Goal: Task Accomplishment & Management: Complete application form

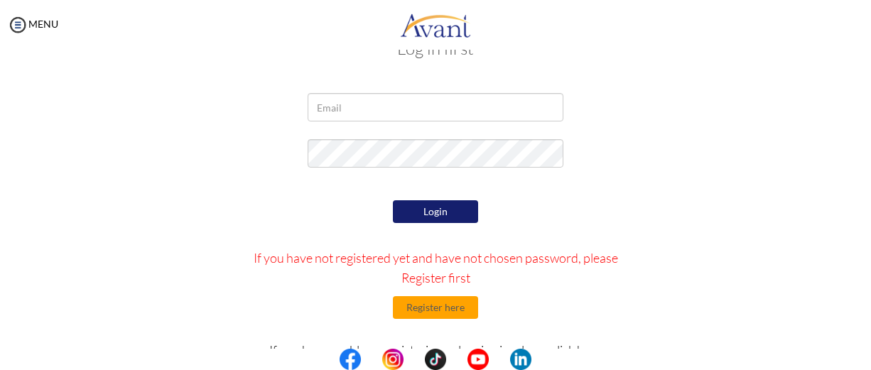
scroll to position [55, 0]
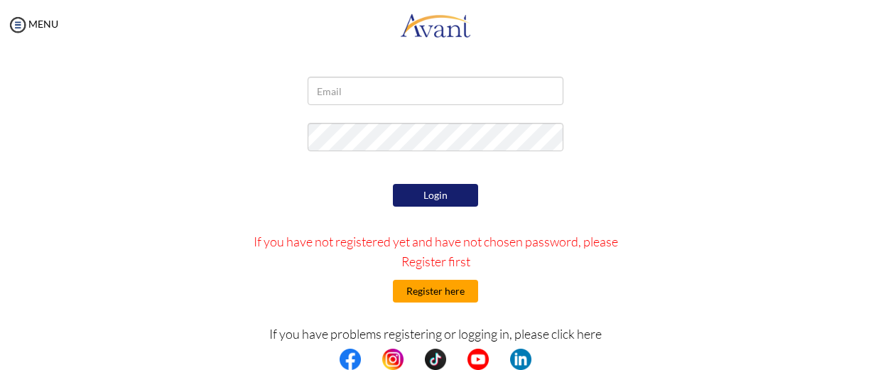
click at [444, 294] on button "Register here" at bounding box center [435, 291] width 85 height 23
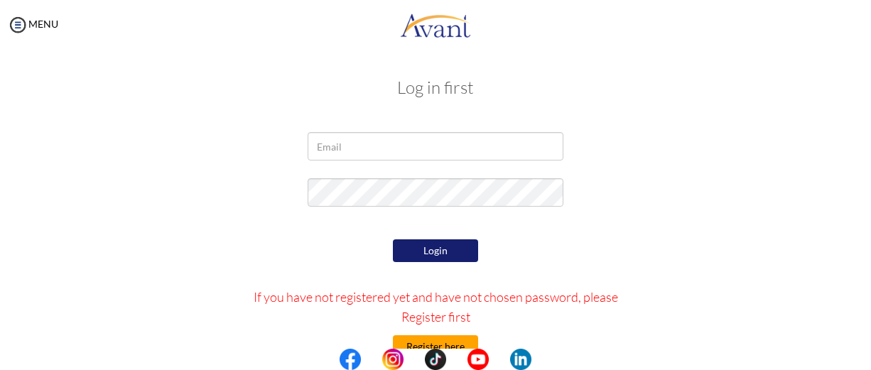
click at [433, 341] on button "Register here" at bounding box center [435, 347] width 85 height 23
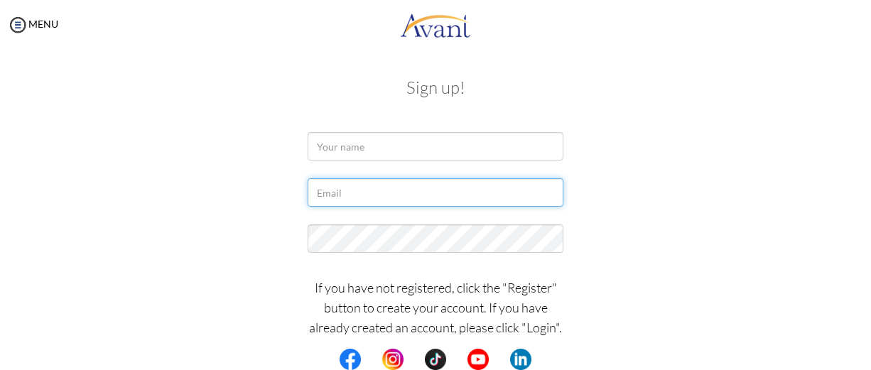
click at [416, 195] on input "text" at bounding box center [436, 192] width 256 height 28
paste input "afuapatafuor@gmail.com"
type input "[EMAIL_ADDRESS][DOMAIN_NAME]"
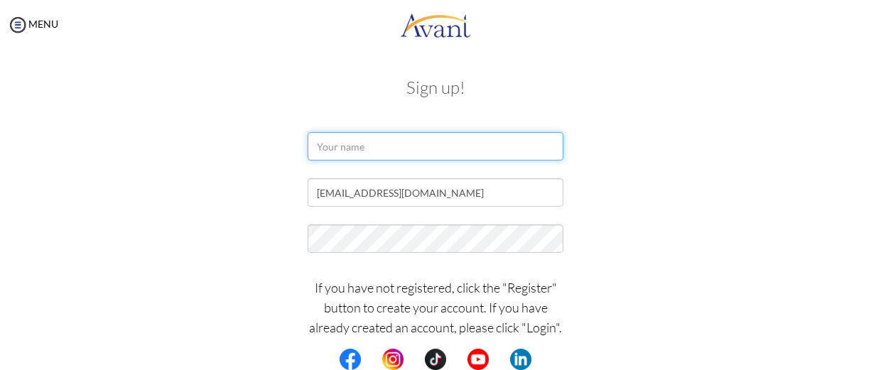
click at [355, 161] on input "text" at bounding box center [436, 146] width 256 height 28
type input "GEORGINA AFUA PATAFUOR"
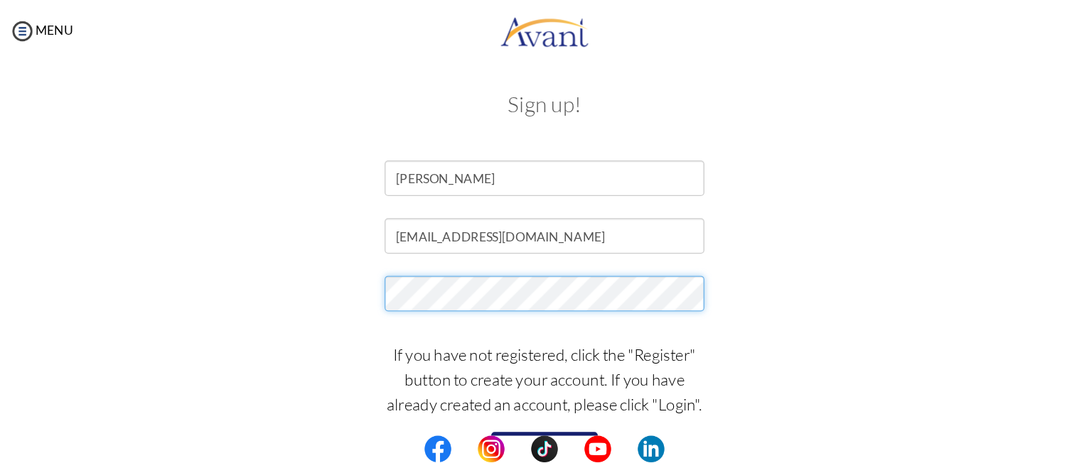
scroll to position [0, 0]
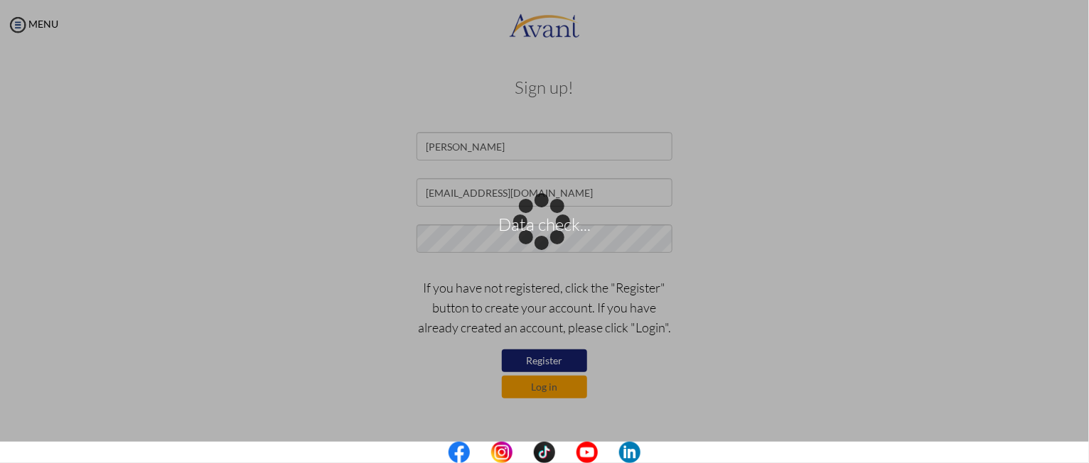
click at [554, 242] on div "Data check..." at bounding box center [545, 232] width 20 height 20
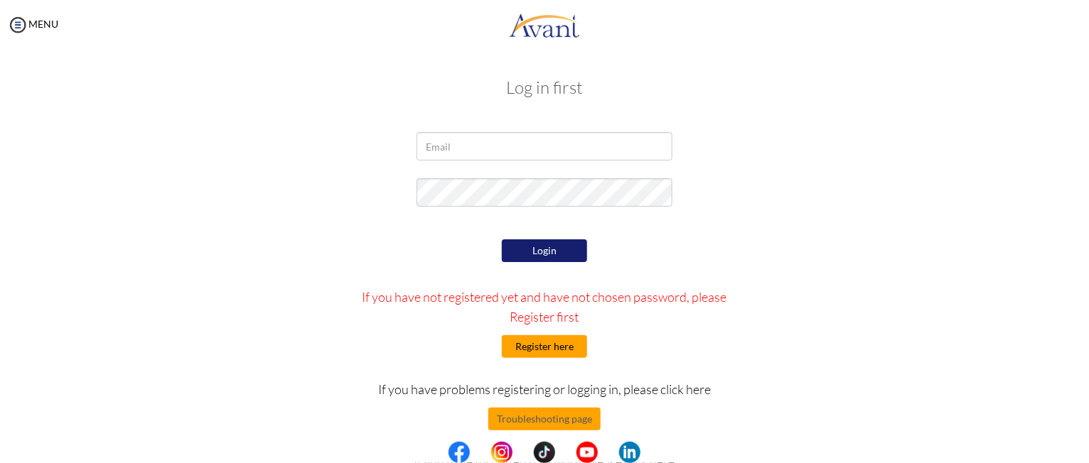
click at [549, 341] on button "Register here" at bounding box center [544, 347] width 85 height 23
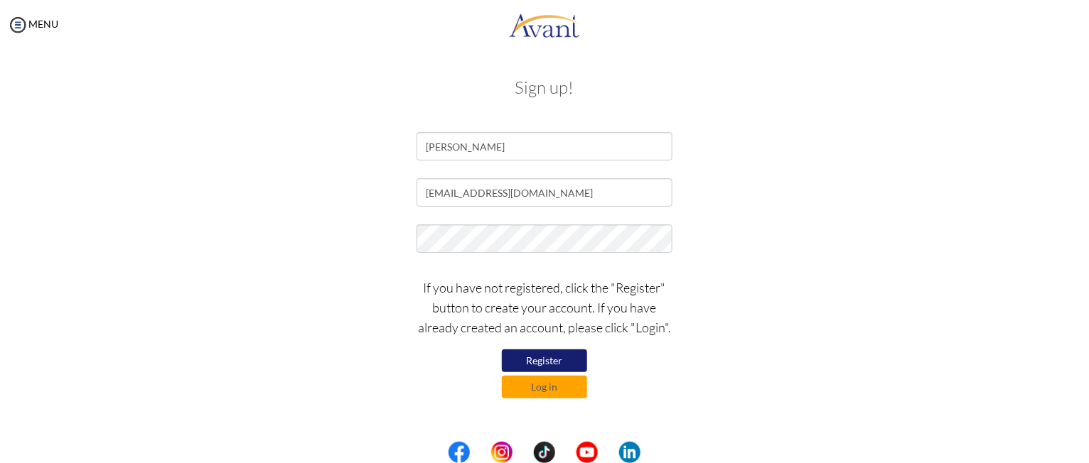
click at [562, 360] on button "Register" at bounding box center [544, 361] width 85 height 23
click at [565, 356] on button "Register" at bounding box center [544, 361] width 85 height 23
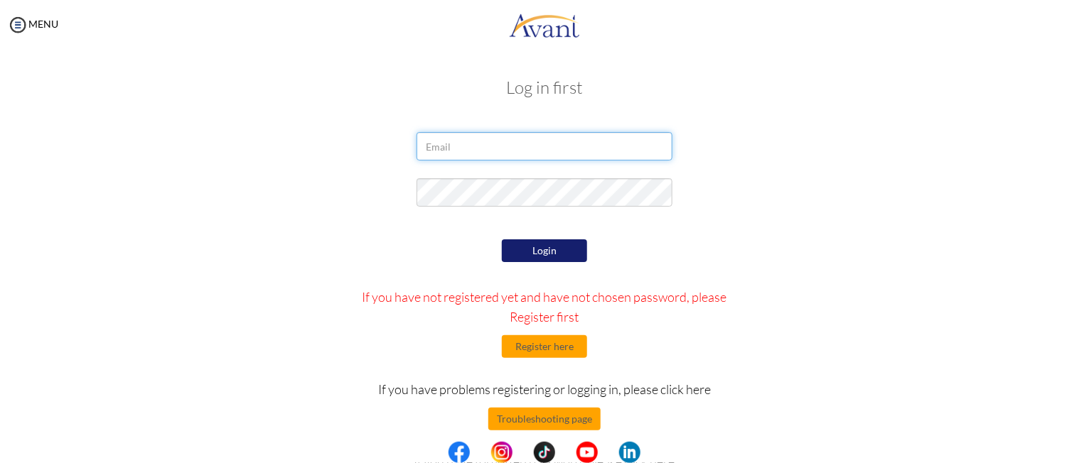
click at [525, 149] on input "email" at bounding box center [545, 146] width 256 height 28
type input "[EMAIL_ADDRESS][DOMAIN_NAME]"
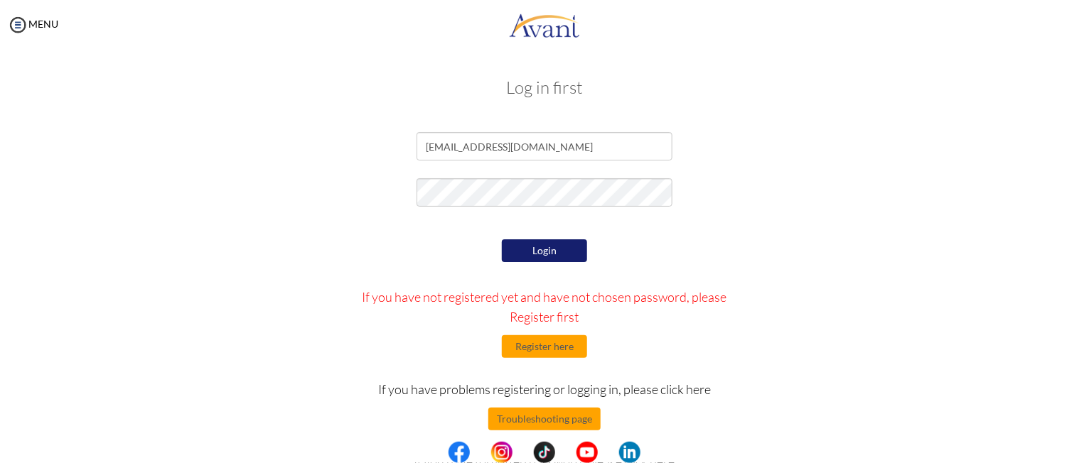
click at [535, 245] on button "Login" at bounding box center [544, 251] width 85 height 23
click at [531, 353] on button "Register here" at bounding box center [544, 347] width 85 height 23
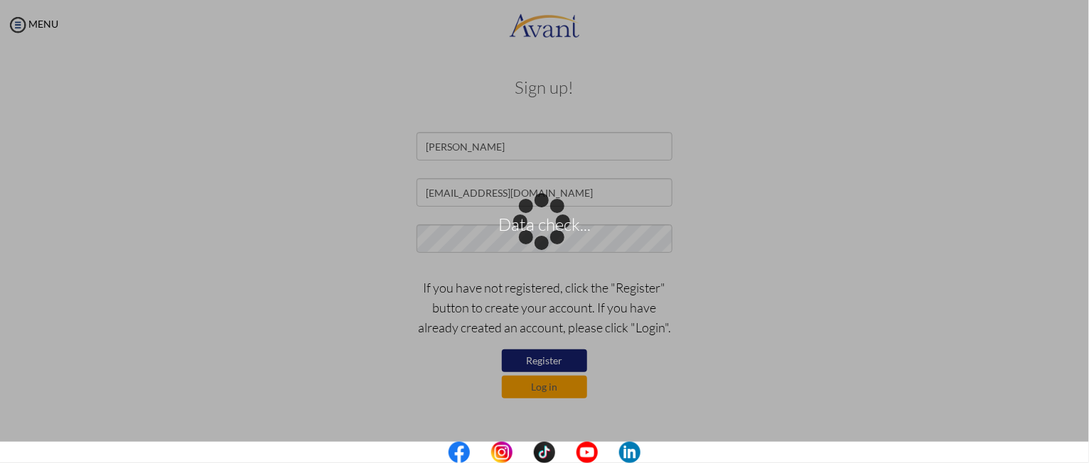
click at [554, 242] on div "Data check..." at bounding box center [545, 232] width 20 height 20
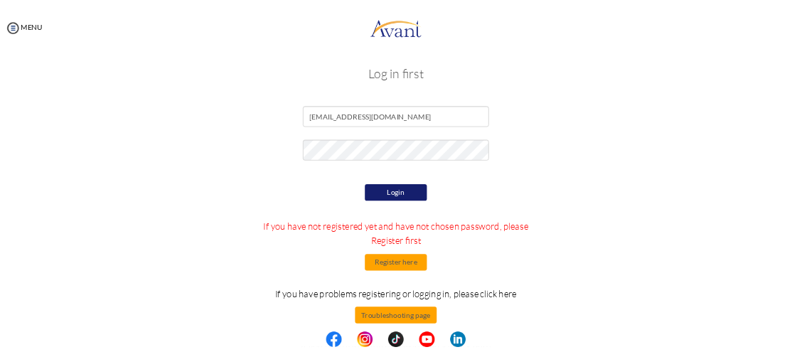
scroll to position [15, 0]
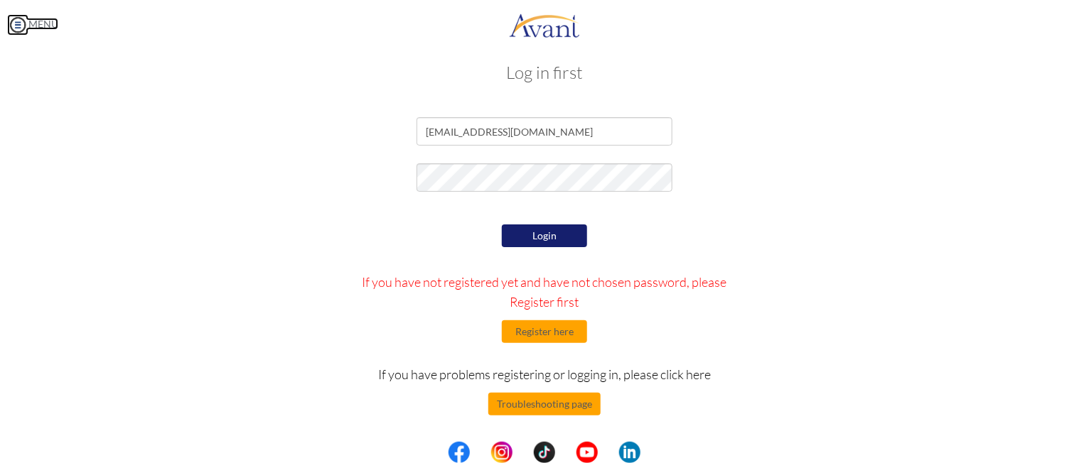
click at [18, 21] on img at bounding box center [17, 24] width 21 height 21
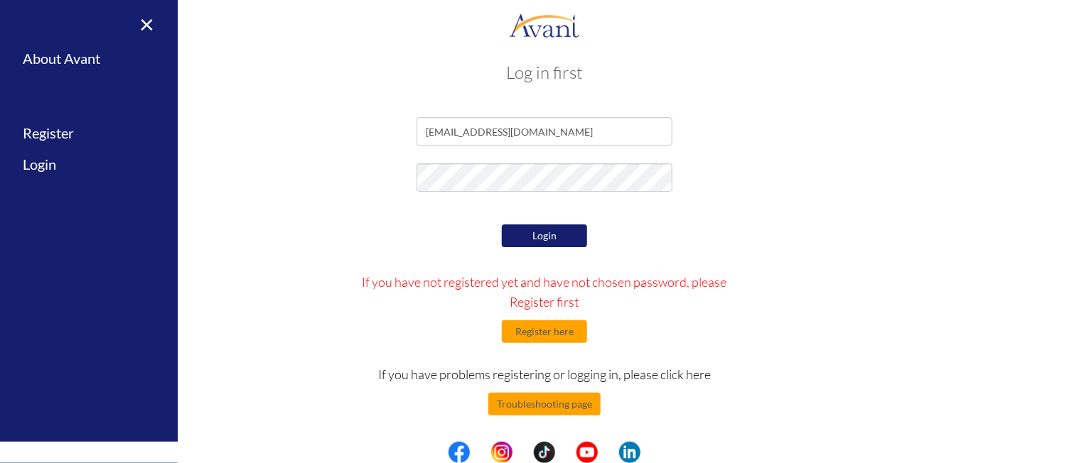
click at [556, 232] on button "Login" at bounding box center [544, 236] width 85 height 23
click at [556, 331] on button "Register here" at bounding box center [544, 332] width 85 height 23
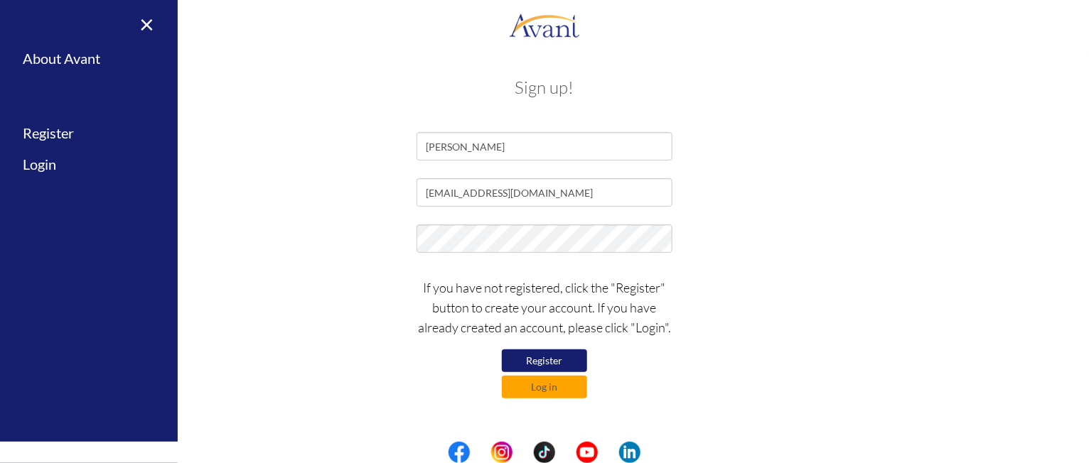
click at [535, 361] on button "Register" at bounding box center [544, 361] width 85 height 23
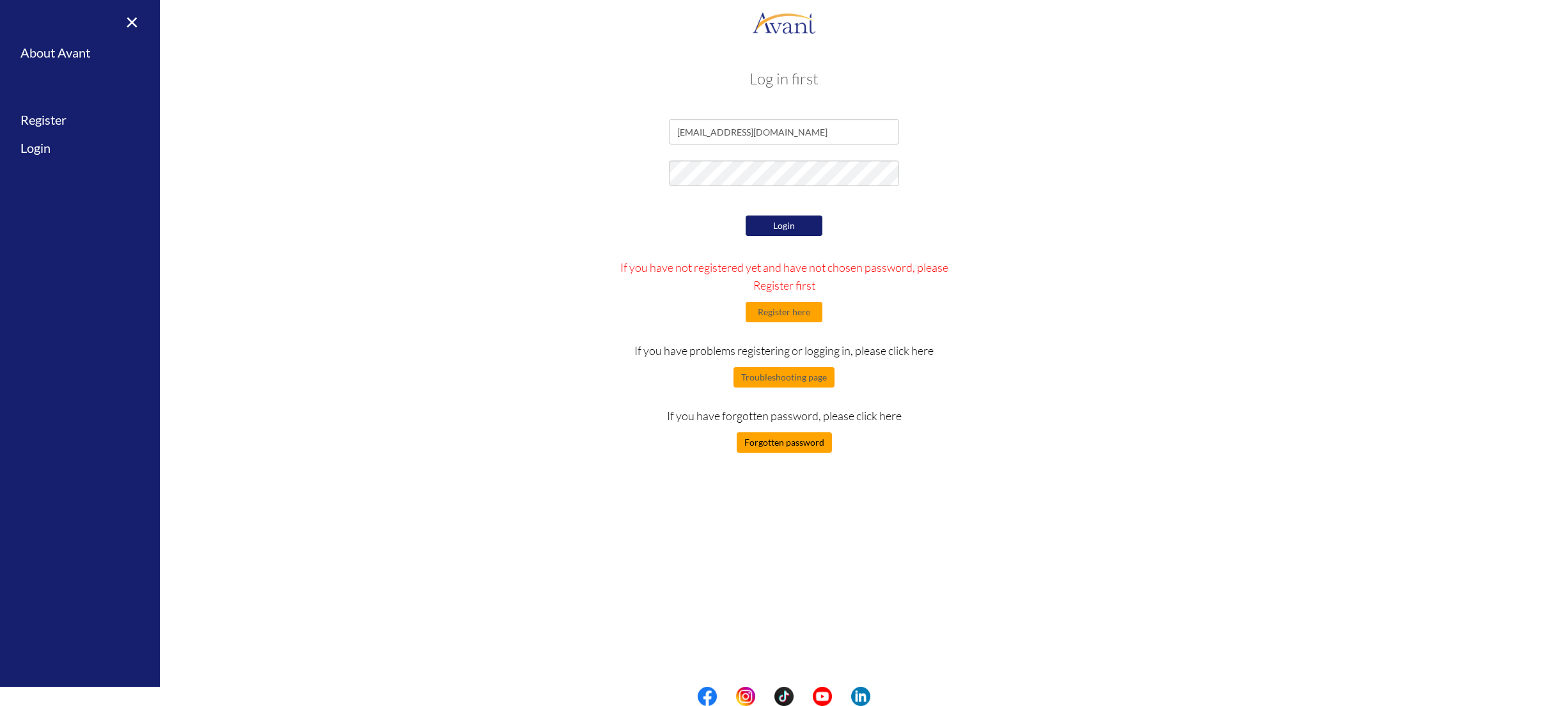
click at [766, 333] on button "Forgotten password" at bounding box center [784, 442] width 95 height 21
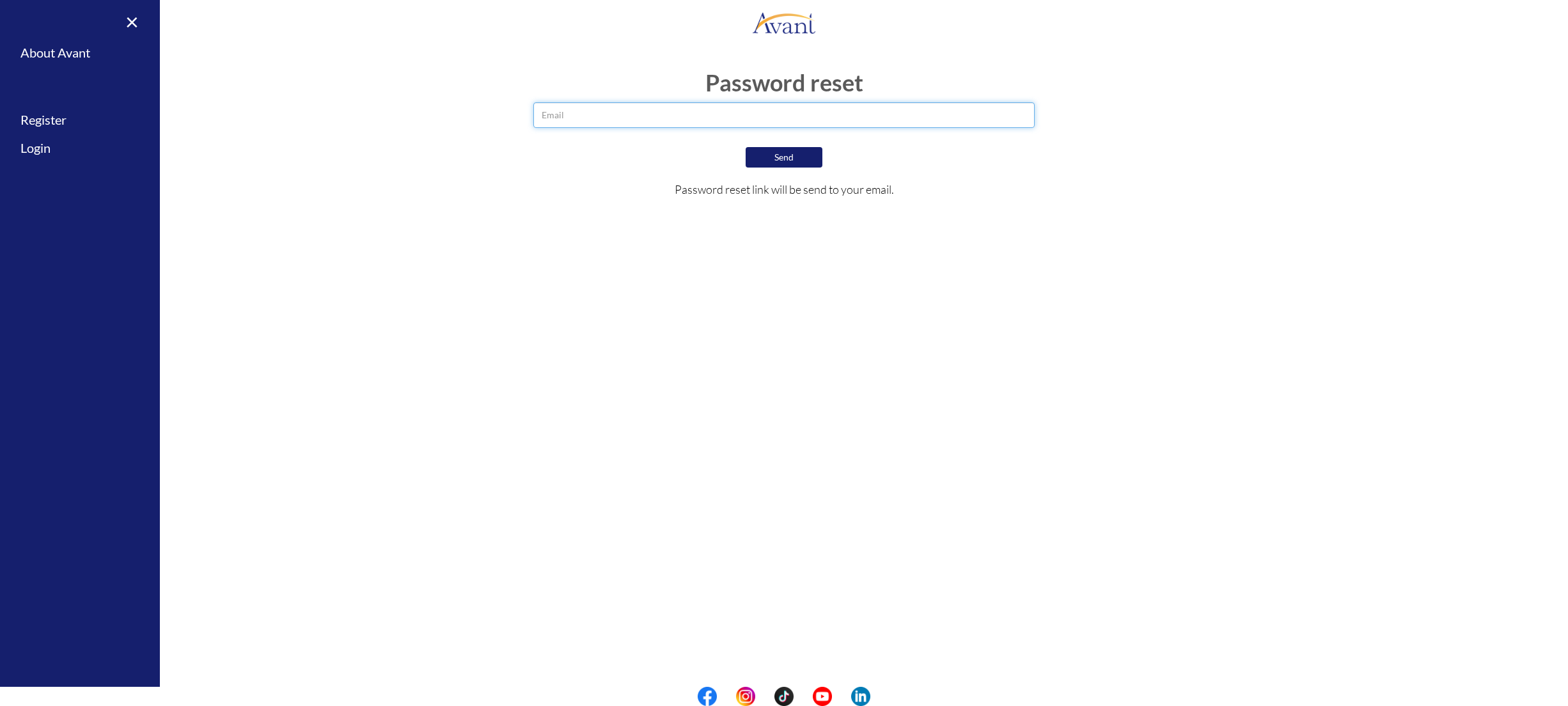
click at [657, 115] on input "email" at bounding box center [784, 115] width 501 height 25
type input "[EMAIL_ADDRESS][DOMAIN_NAME]"
click at [784, 147] on button "Send" at bounding box center [784, 156] width 76 height 21
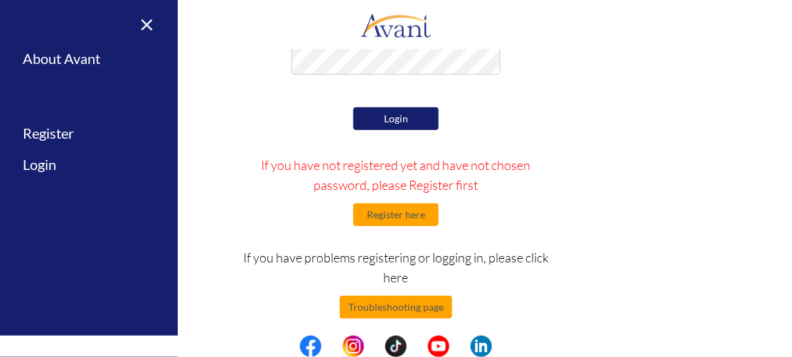
scroll to position [141, 0]
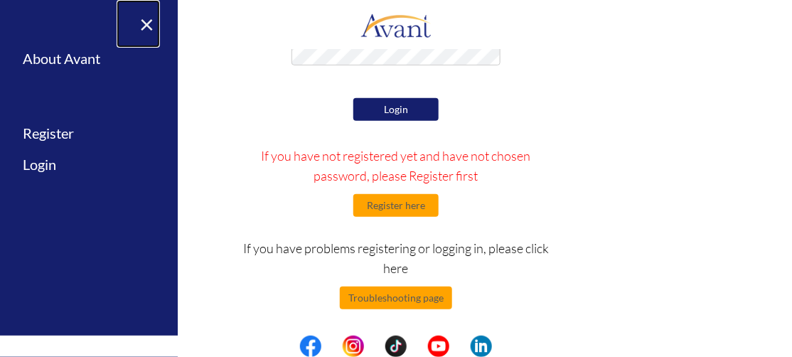
click at [150, 23] on link "×" at bounding box center [138, 24] width 43 height 48
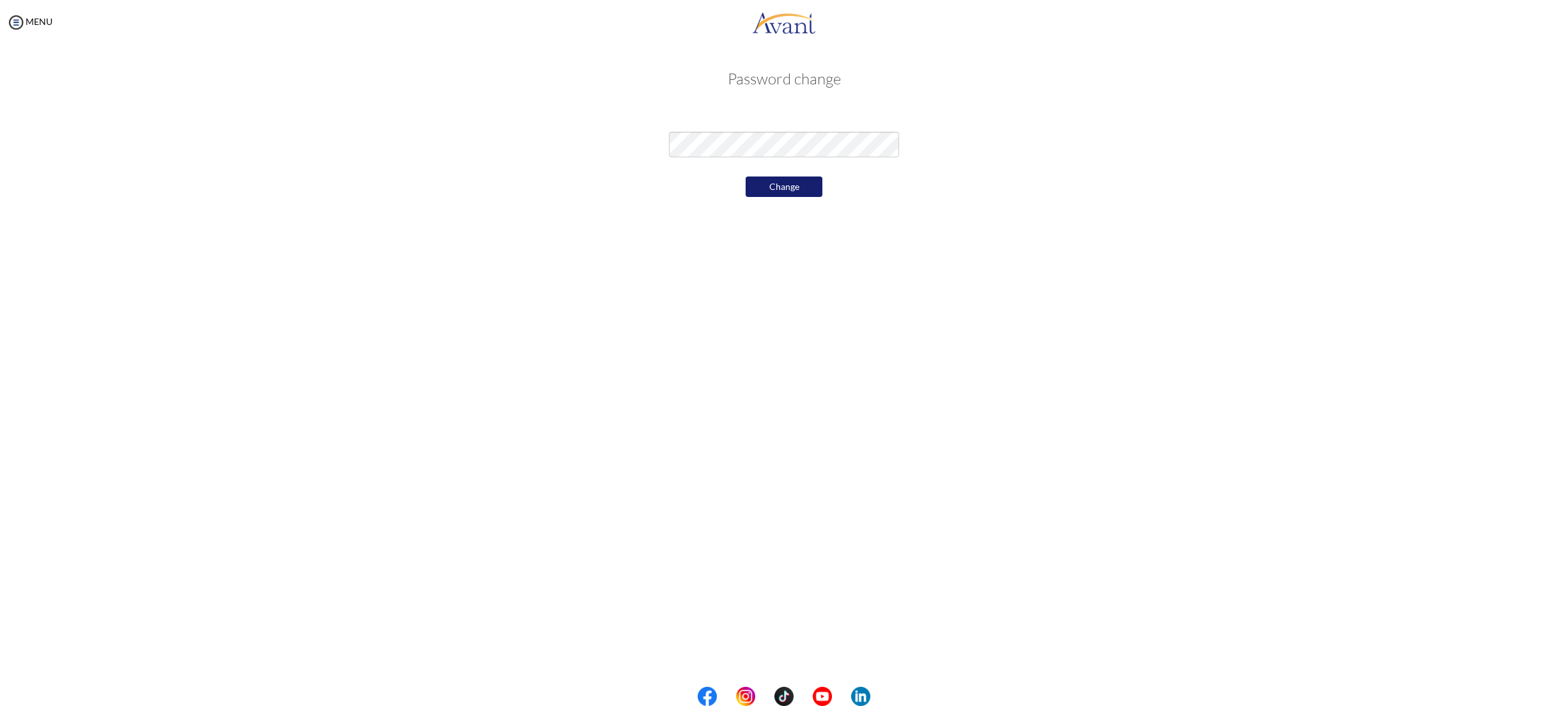
click at [794, 181] on button "Change" at bounding box center [784, 186] width 76 height 21
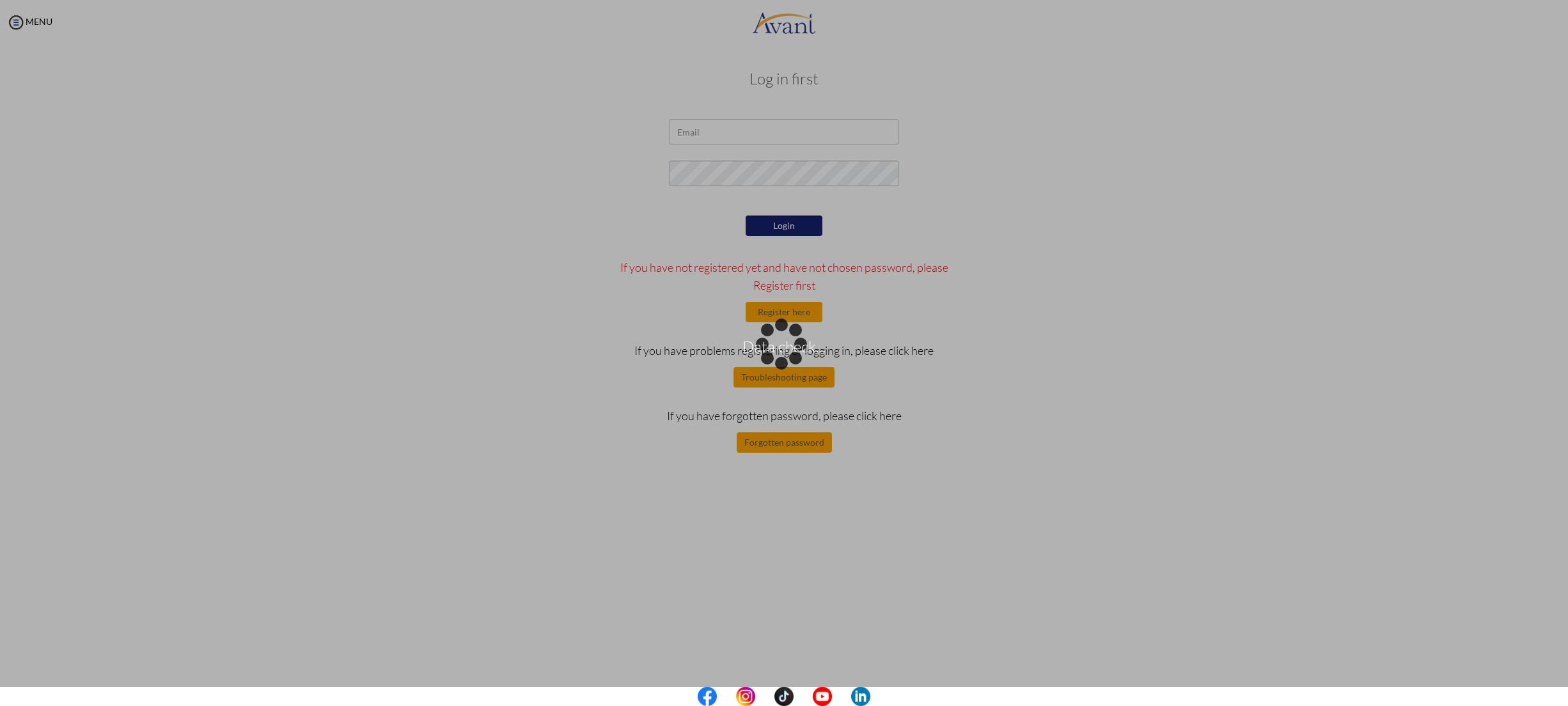
click at [793, 344] on div "Data check..." at bounding box center [784, 353] width 18 height 18
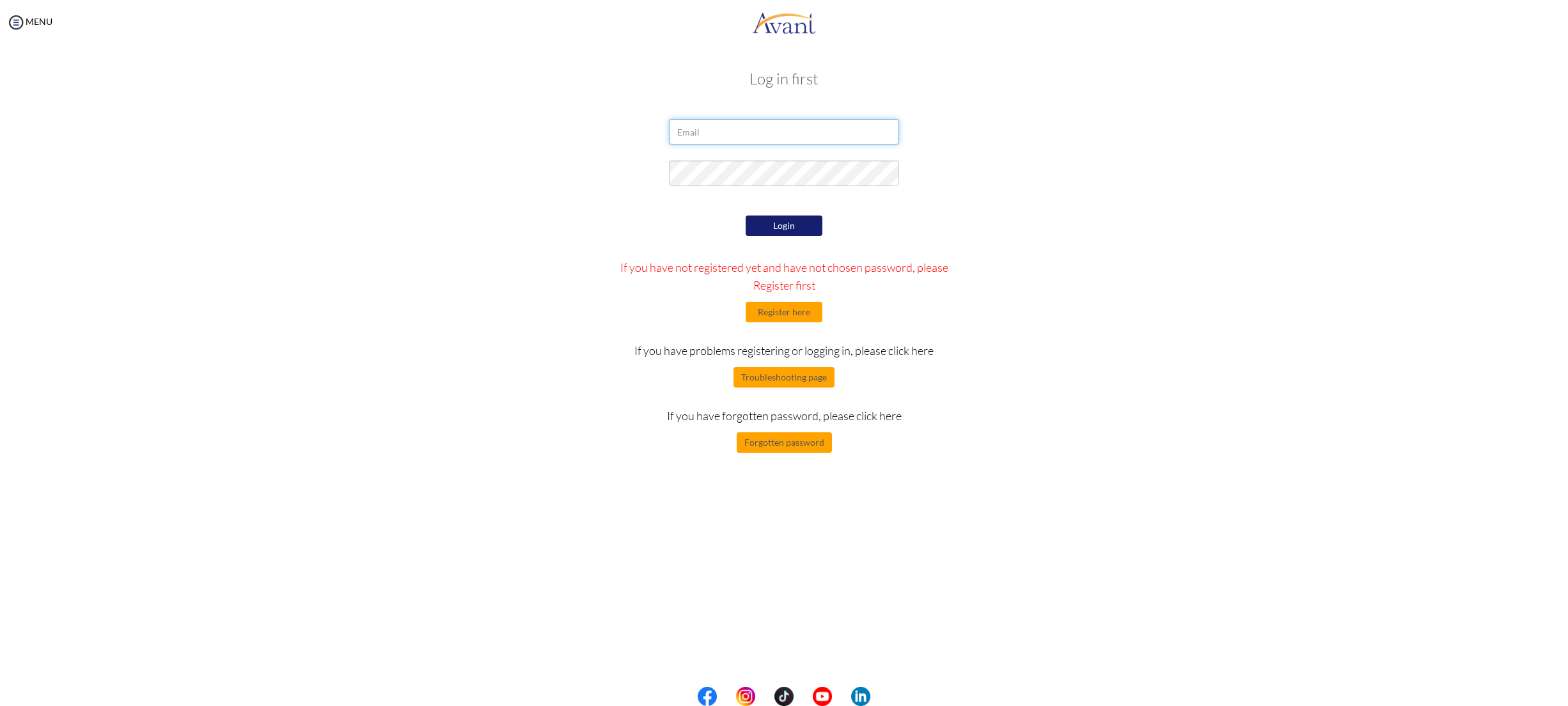
click at [805, 134] on input "email" at bounding box center [784, 131] width 230 height 25
type input "afuapatafuor@gmail.com"
click at [777, 222] on button "Login" at bounding box center [784, 226] width 76 height 21
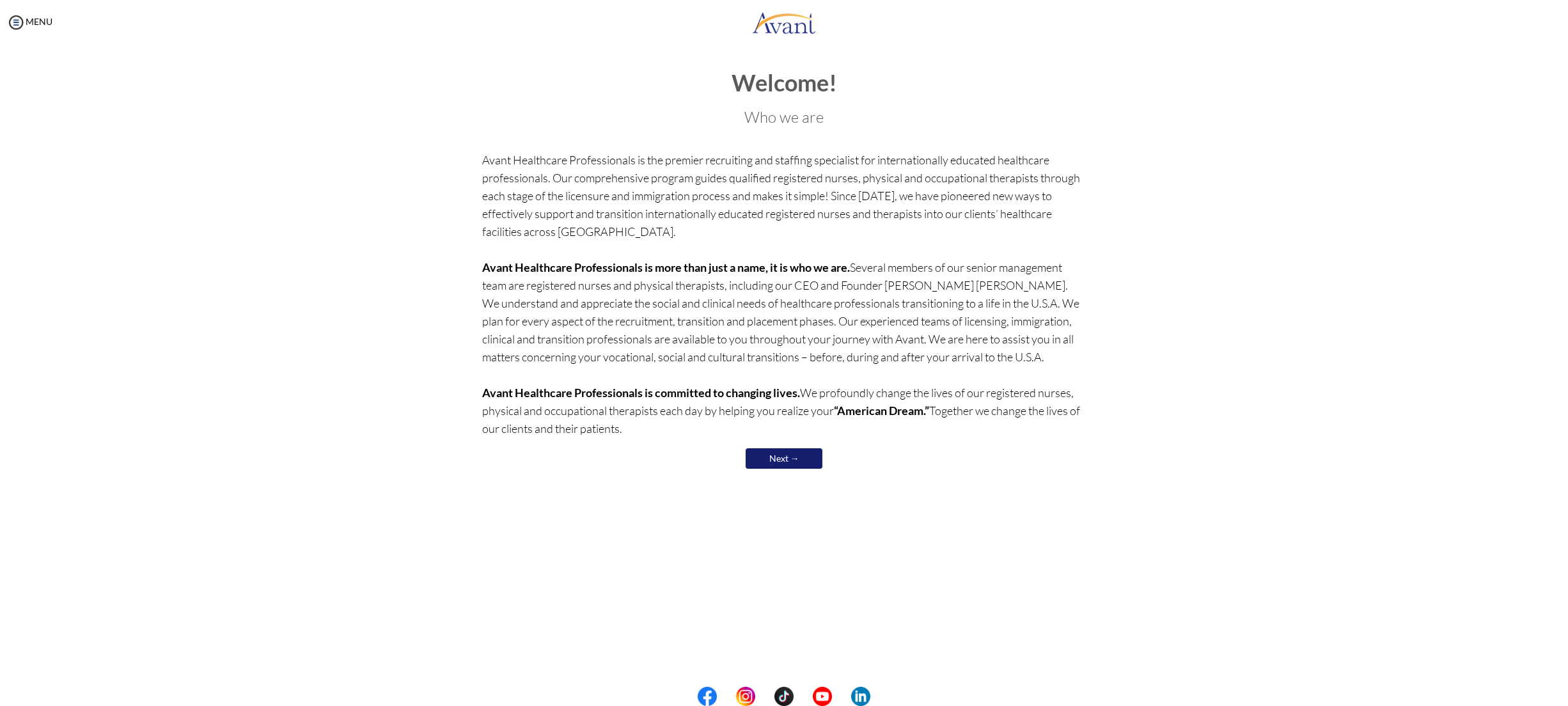
click at [773, 460] on link "Next →" at bounding box center [784, 458] width 76 height 21
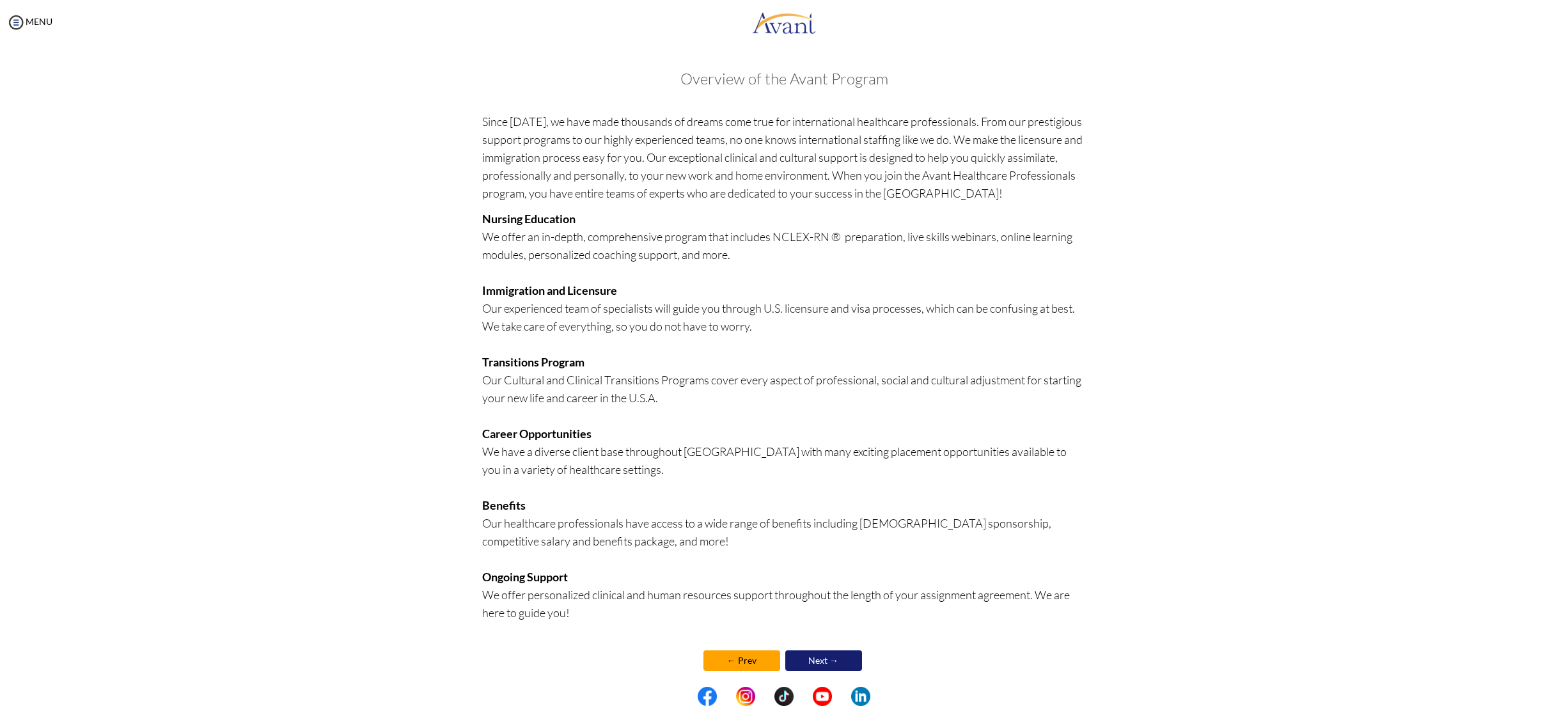
click at [822, 648] on center "← Prev Next →" at bounding box center [784, 660] width 605 height 27
click at [821, 666] on link "Next →" at bounding box center [823, 660] width 76 height 21
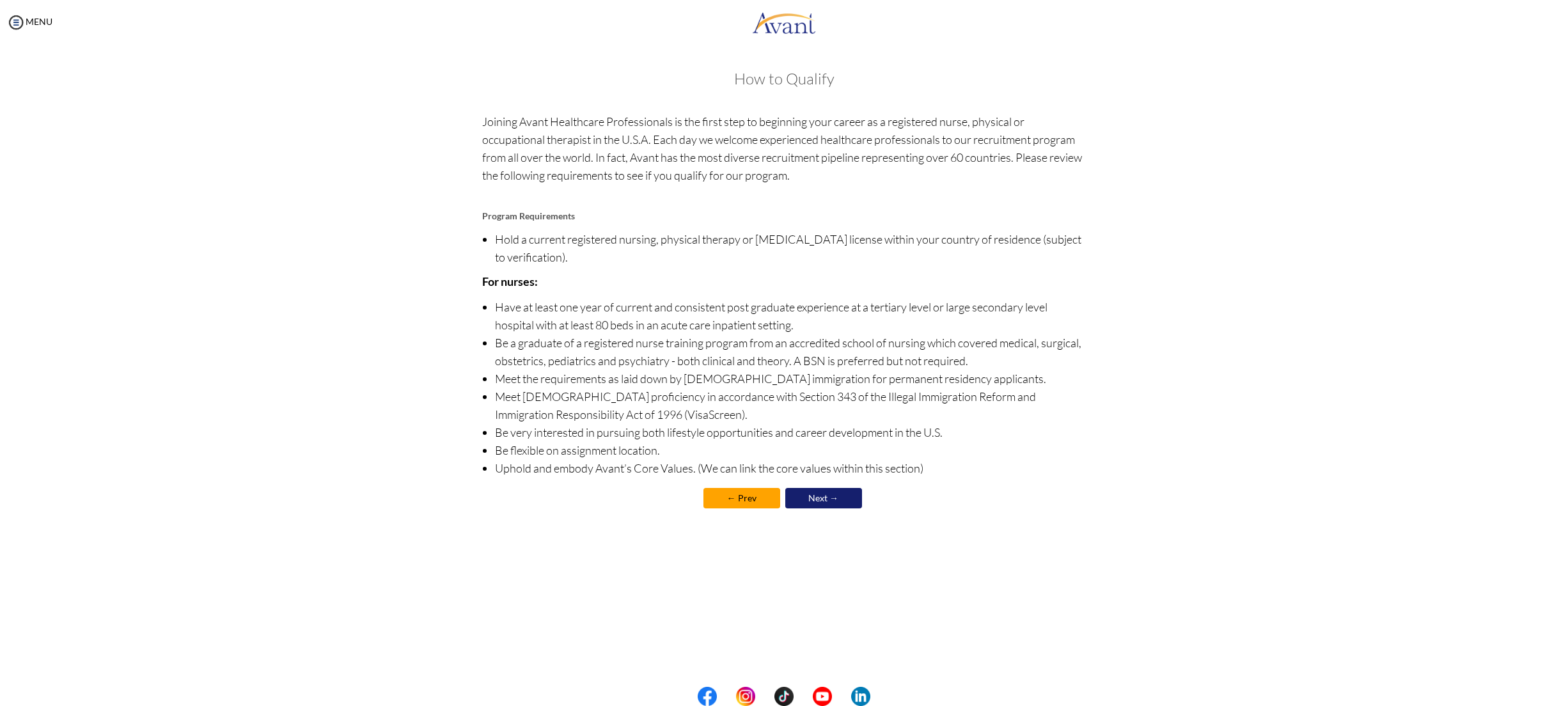
click at [817, 496] on link "Next →" at bounding box center [823, 497] width 76 height 21
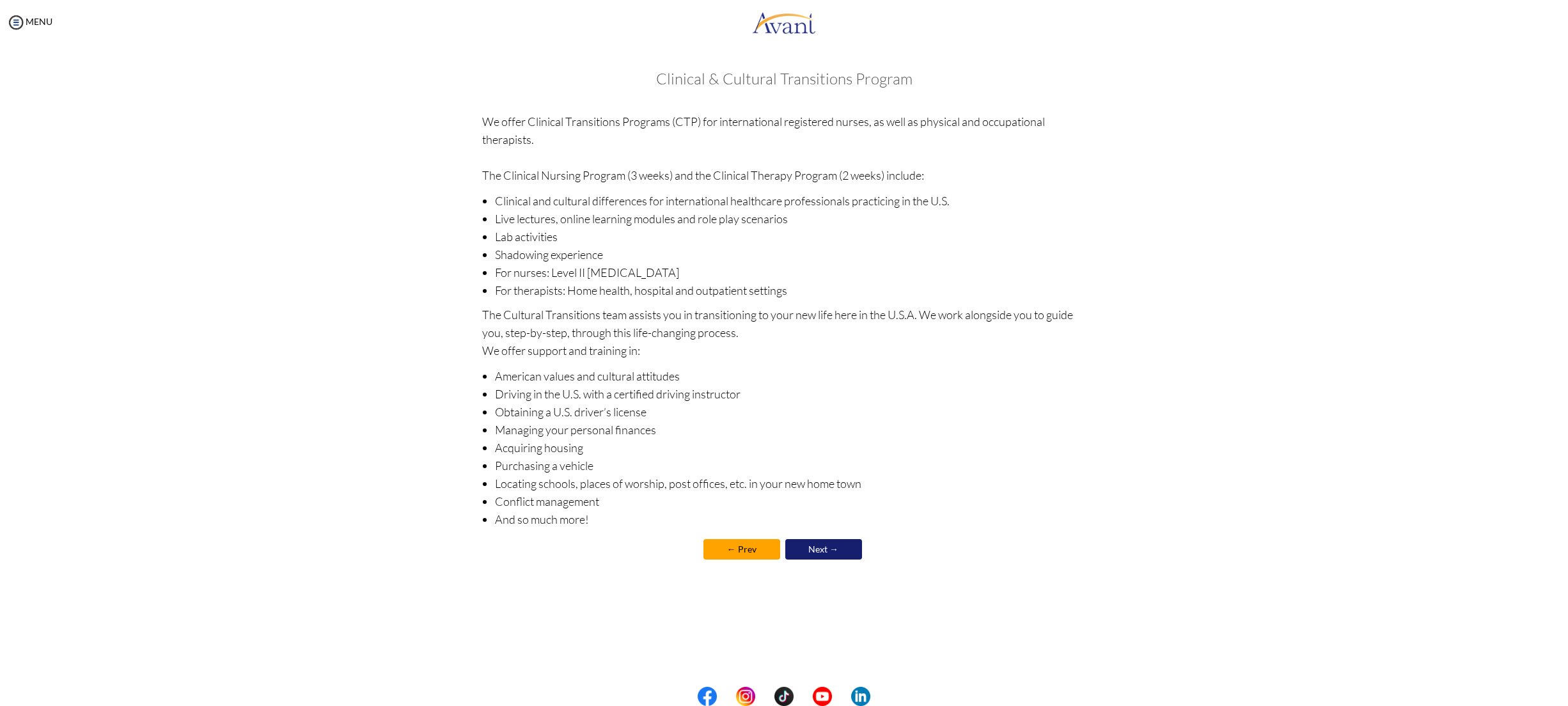
click at [823, 541] on link "Next →" at bounding box center [823, 549] width 76 height 21
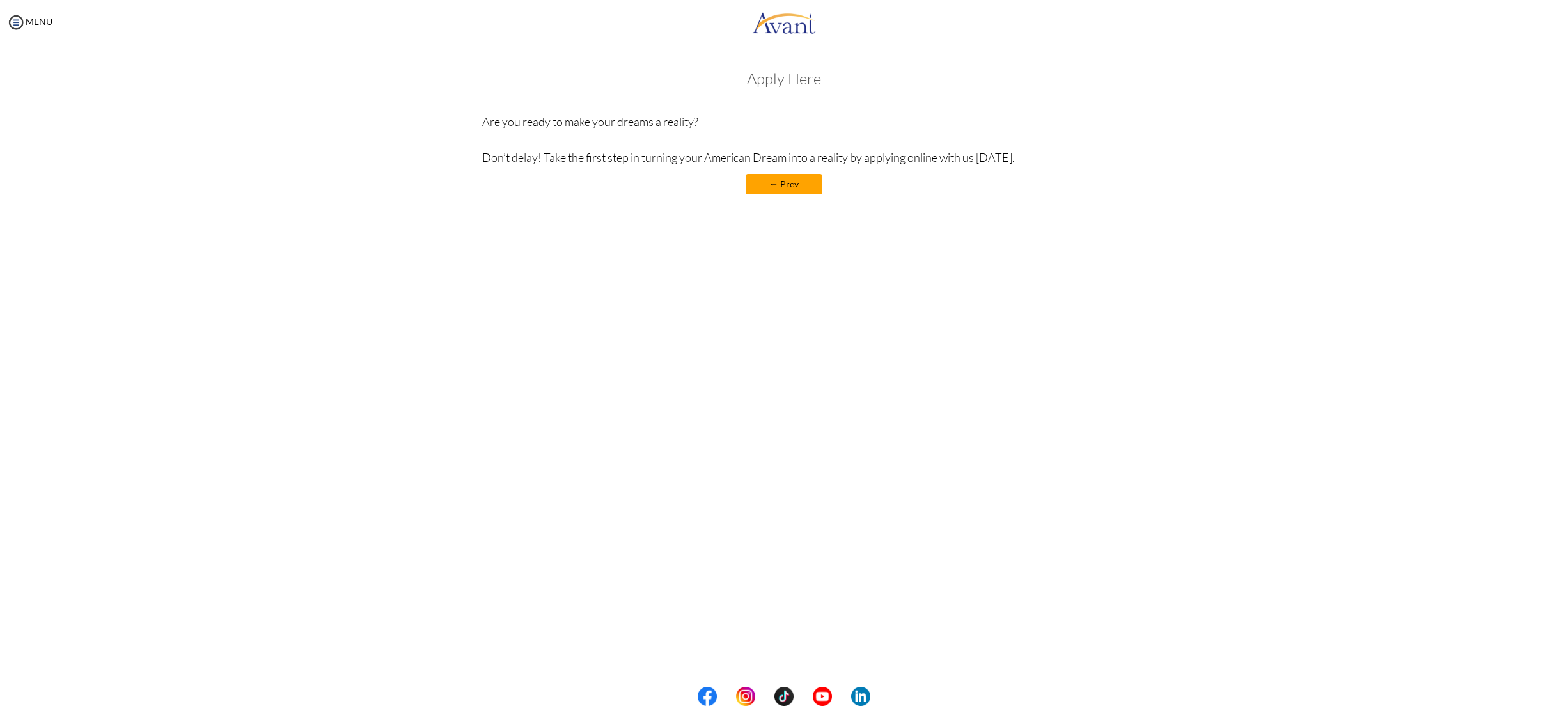
click at [786, 194] on div "Apply Here Are you ready to make your dreams a reality? Don’t delay! Take the f…" at bounding box center [784, 139] width 605 height 137
click at [784, 185] on link "← Prev" at bounding box center [784, 183] width 76 height 21
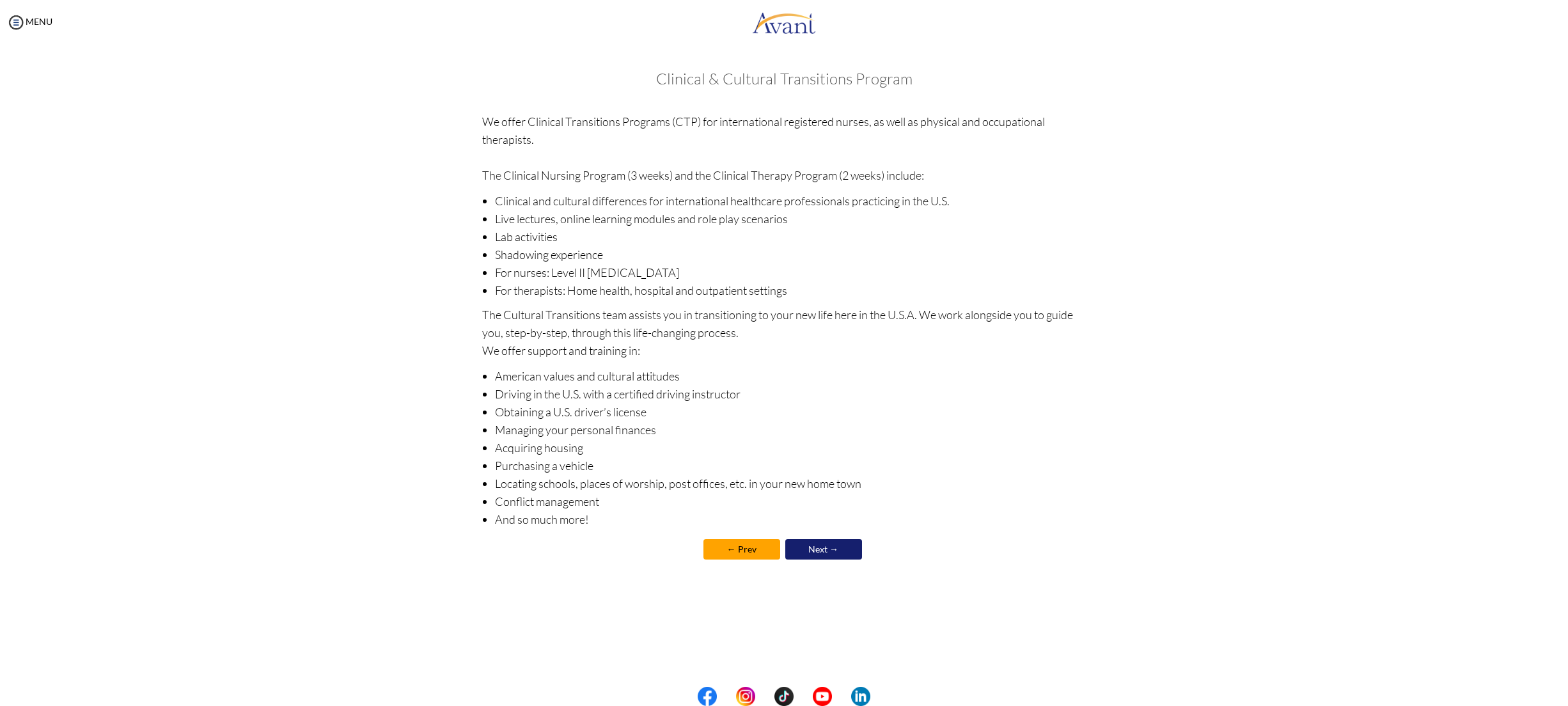
click at [856, 547] on link "Next →" at bounding box center [823, 549] width 76 height 21
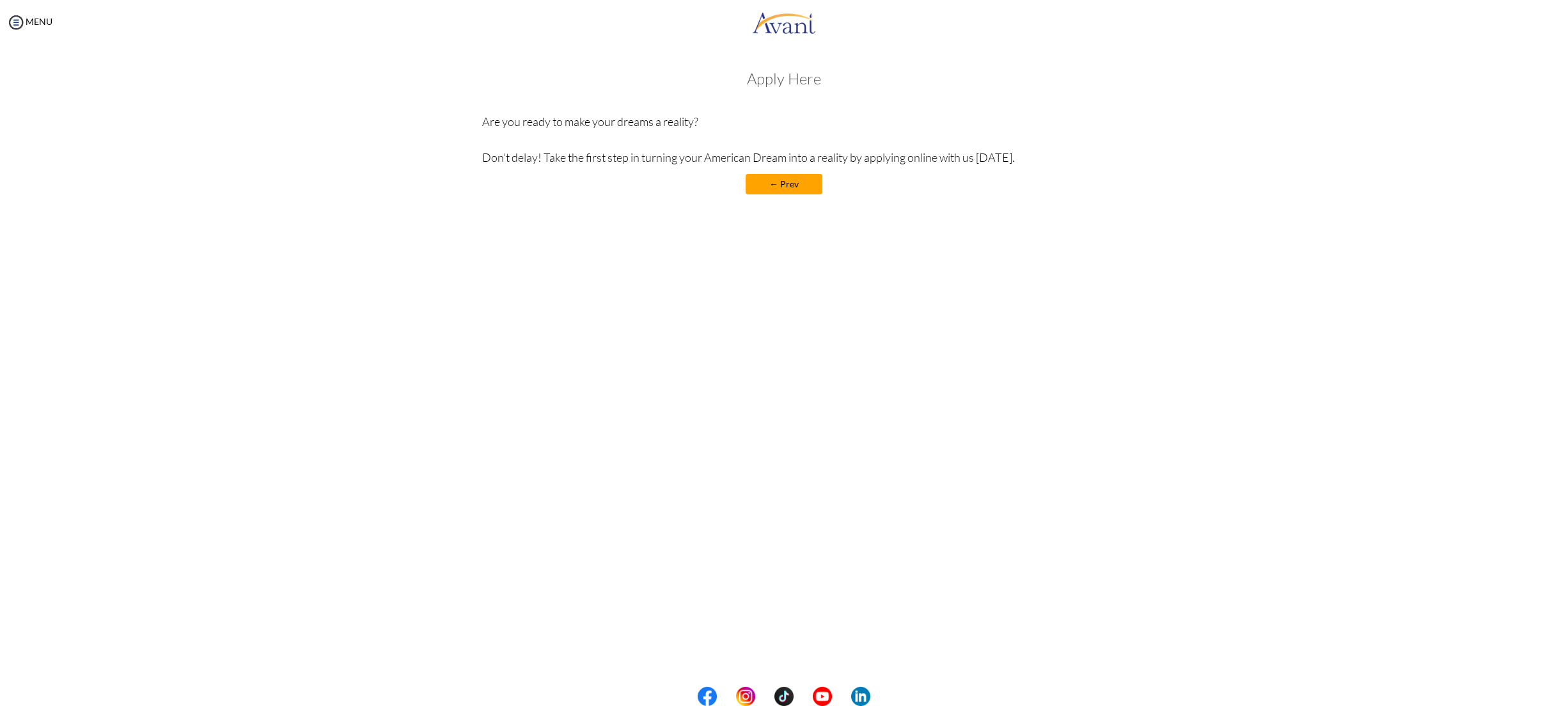
click at [776, 78] on h3 "Apply Here" at bounding box center [784, 78] width 605 height 16
click at [31, 24] on link "MENU" at bounding box center [29, 22] width 46 height 11
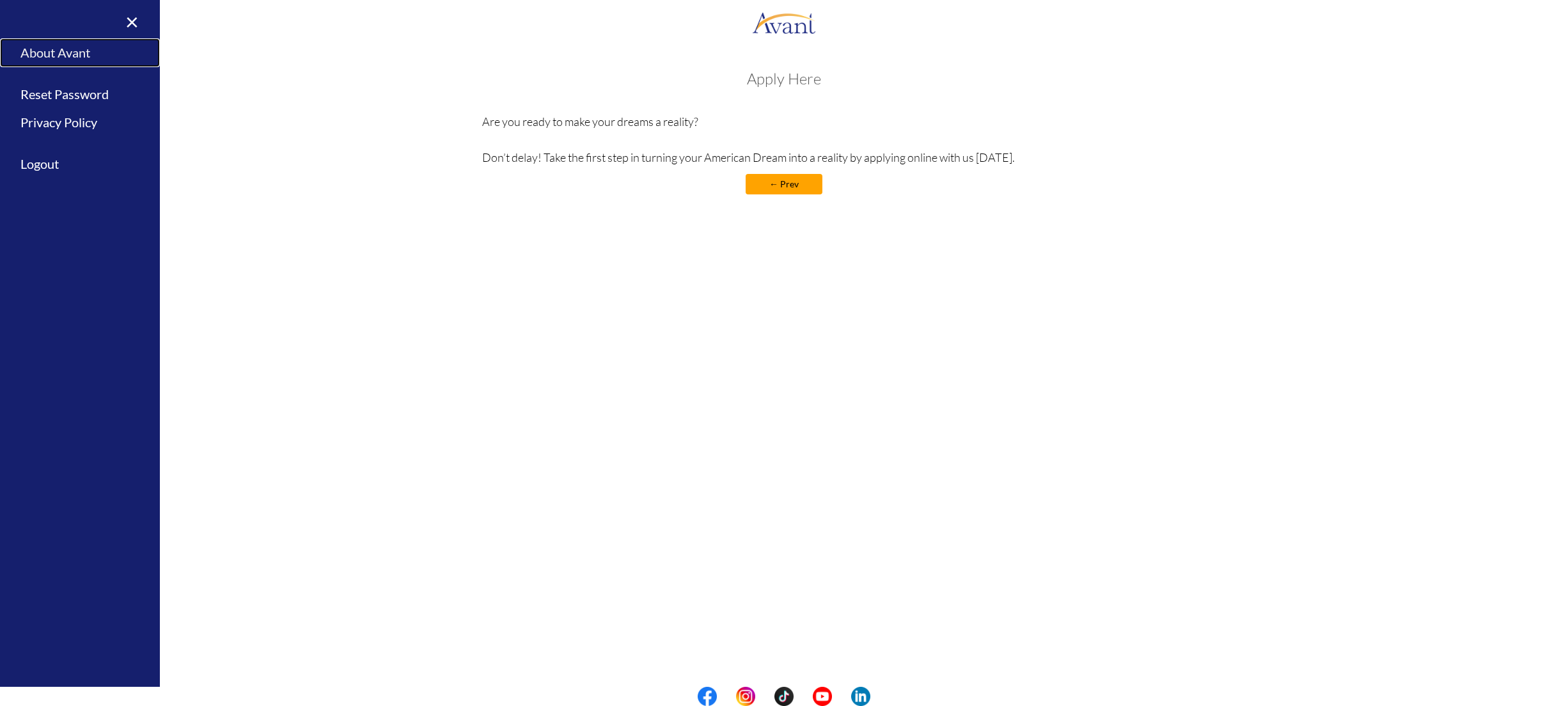
click at [61, 58] on link "About Avant" at bounding box center [80, 53] width 160 height 29
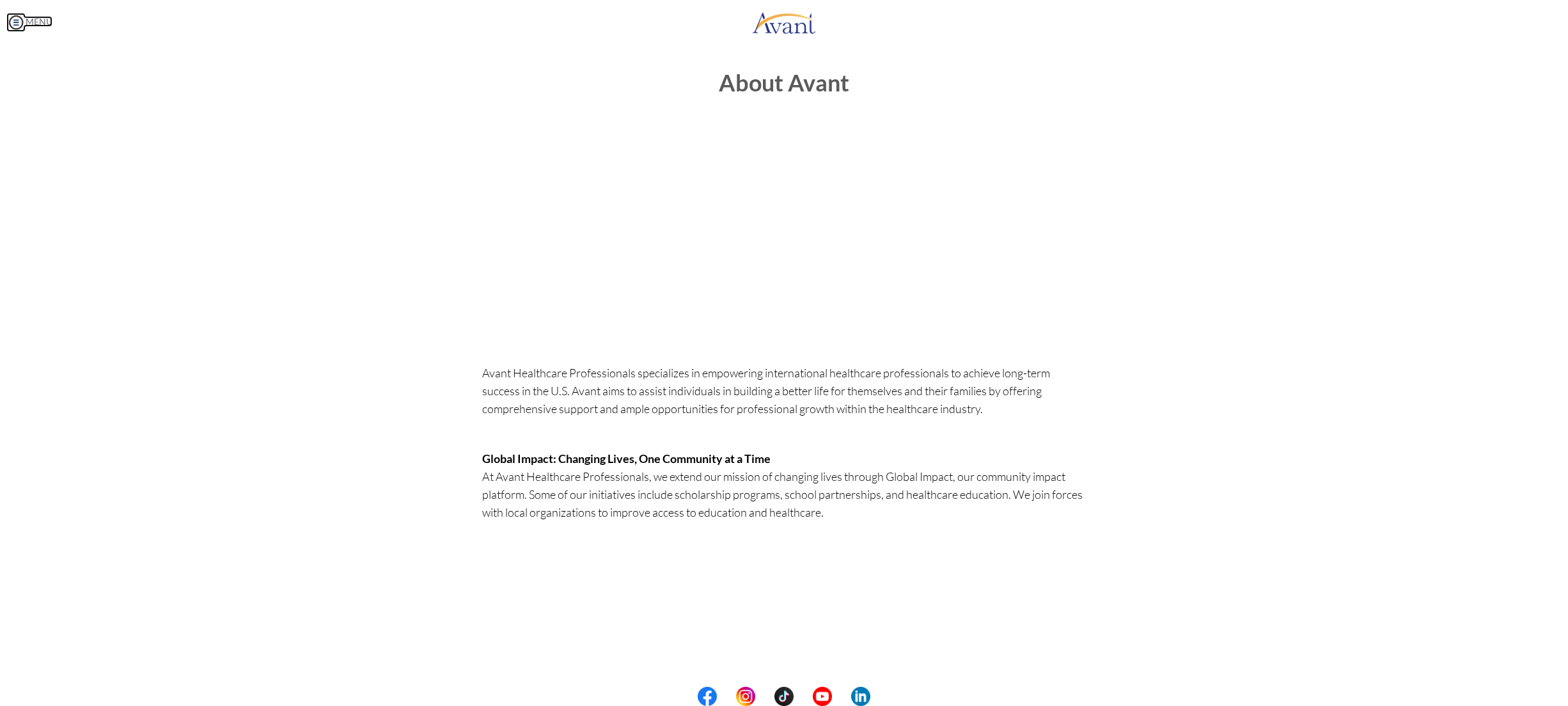
click at [16, 22] on img at bounding box center [15, 22] width 19 height 19
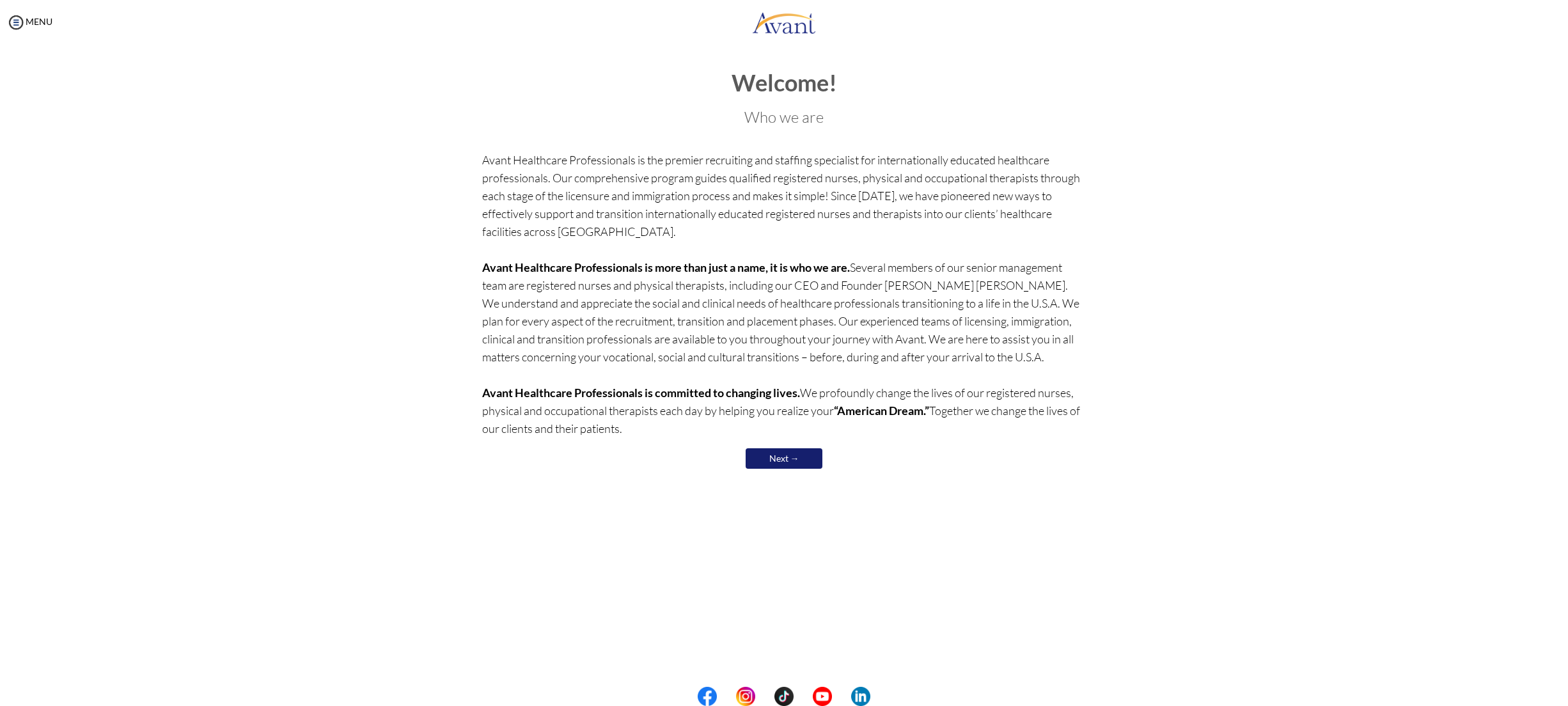
click at [789, 463] on link "Next →" at bounding box center [784, 458] width 76 height 21
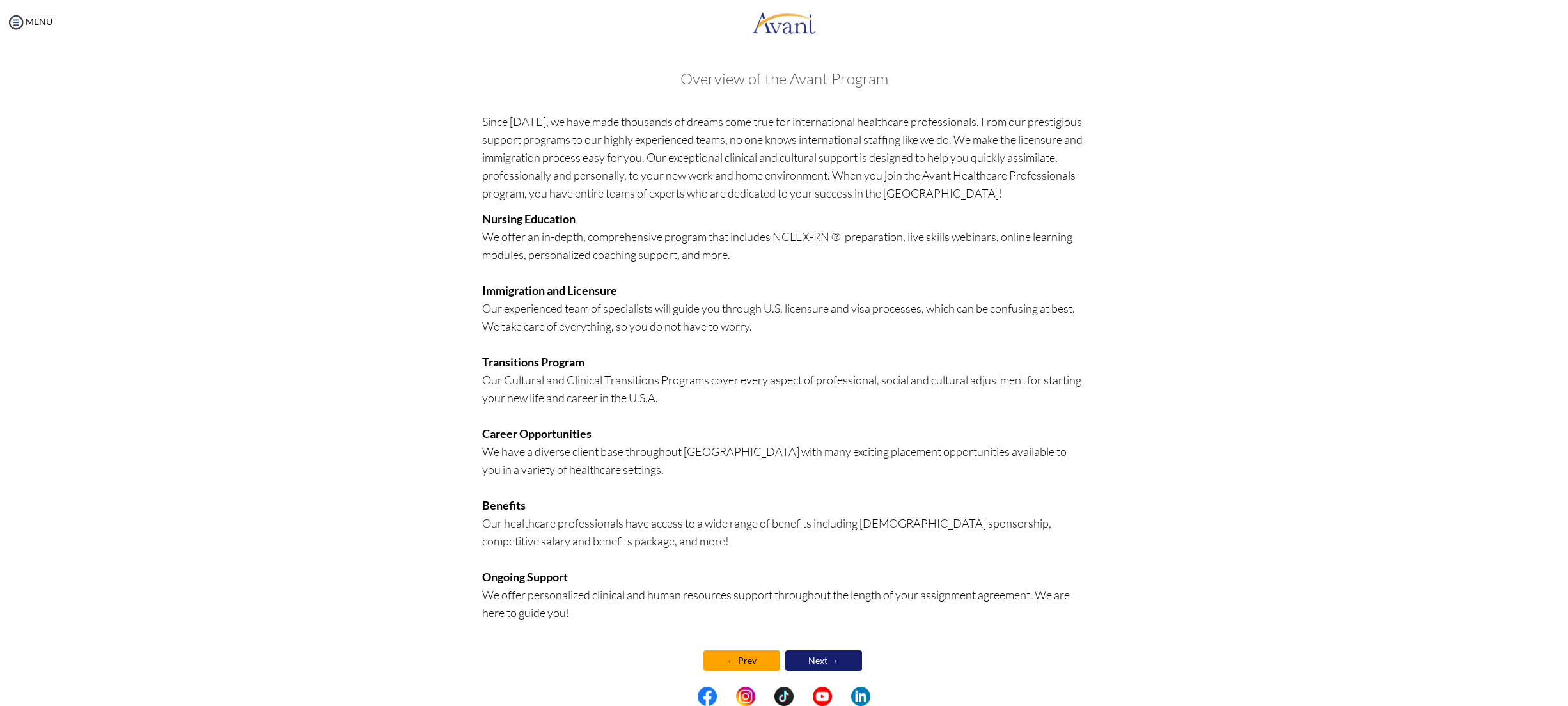
click at [817, 654] on link "Next →" at bounding box center [823, 660] width 76 height 21
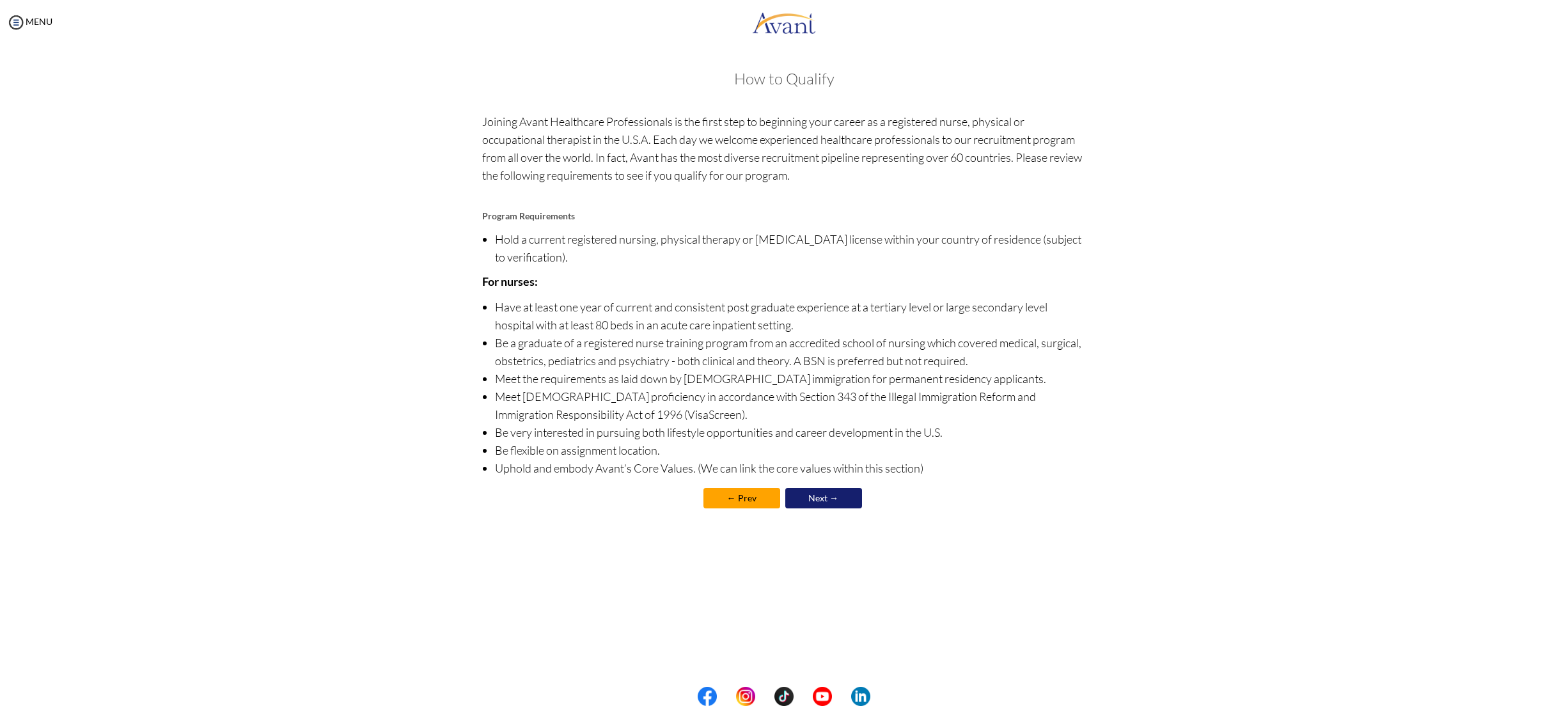
click at [820, 494] on link "Next →" at bounding box center [823, 497] width 76 height 21
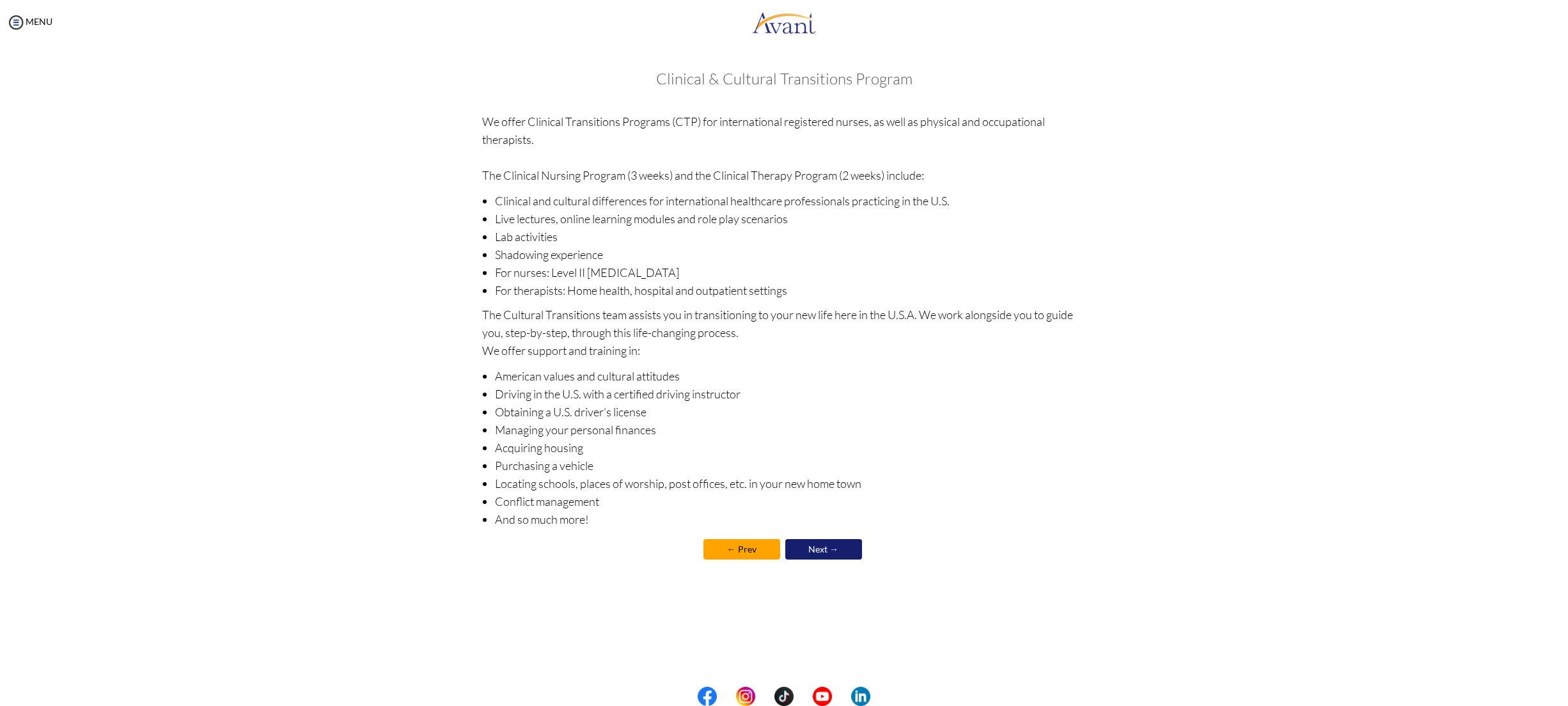
click at [819, 549] on link "Next →" at bounding box center [823, 549] width 76 height 21
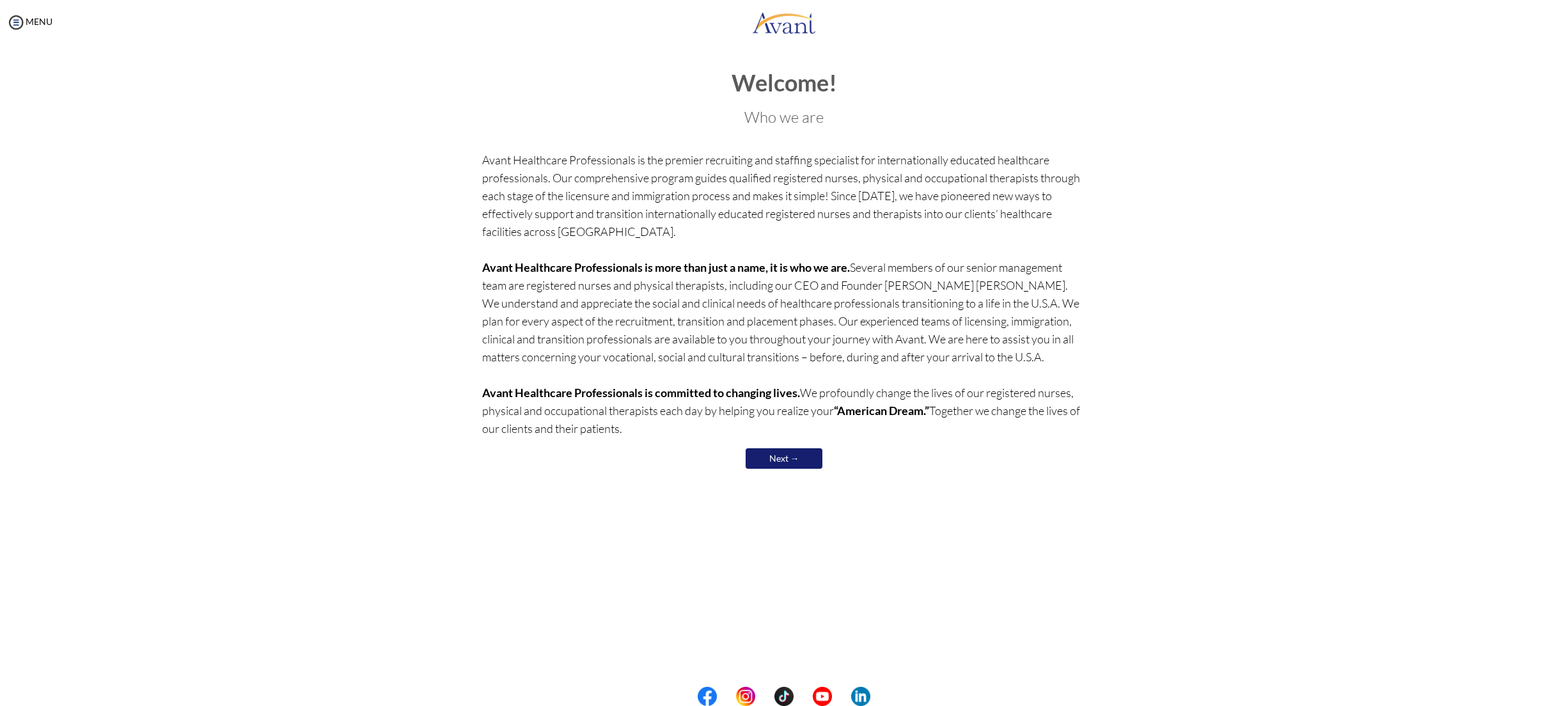
click at [788, 450] on link "Next →" at bounding box center [784, 458] width 76 height 21
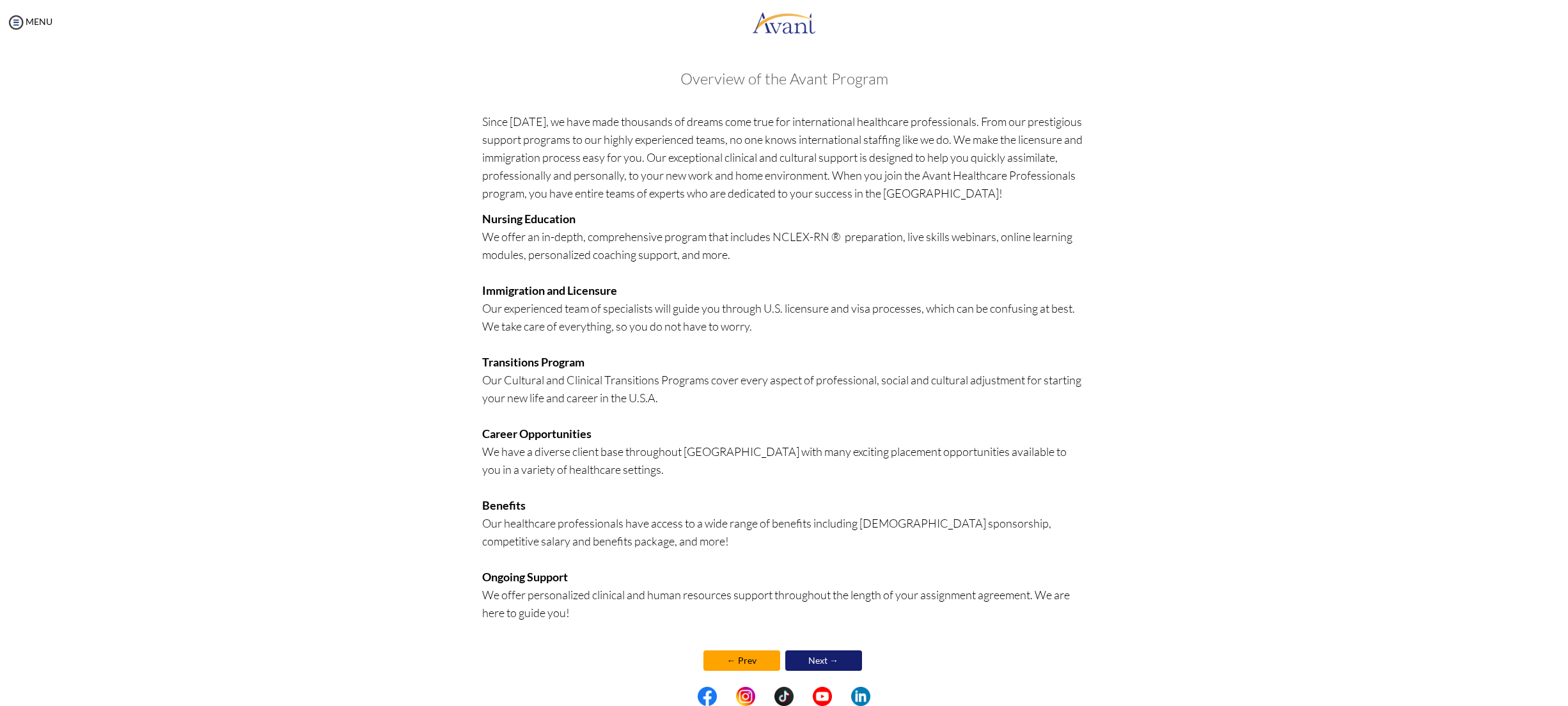
click at [813, 651] on link "Next →" at bounding box center [823, 660] width 76 height 21
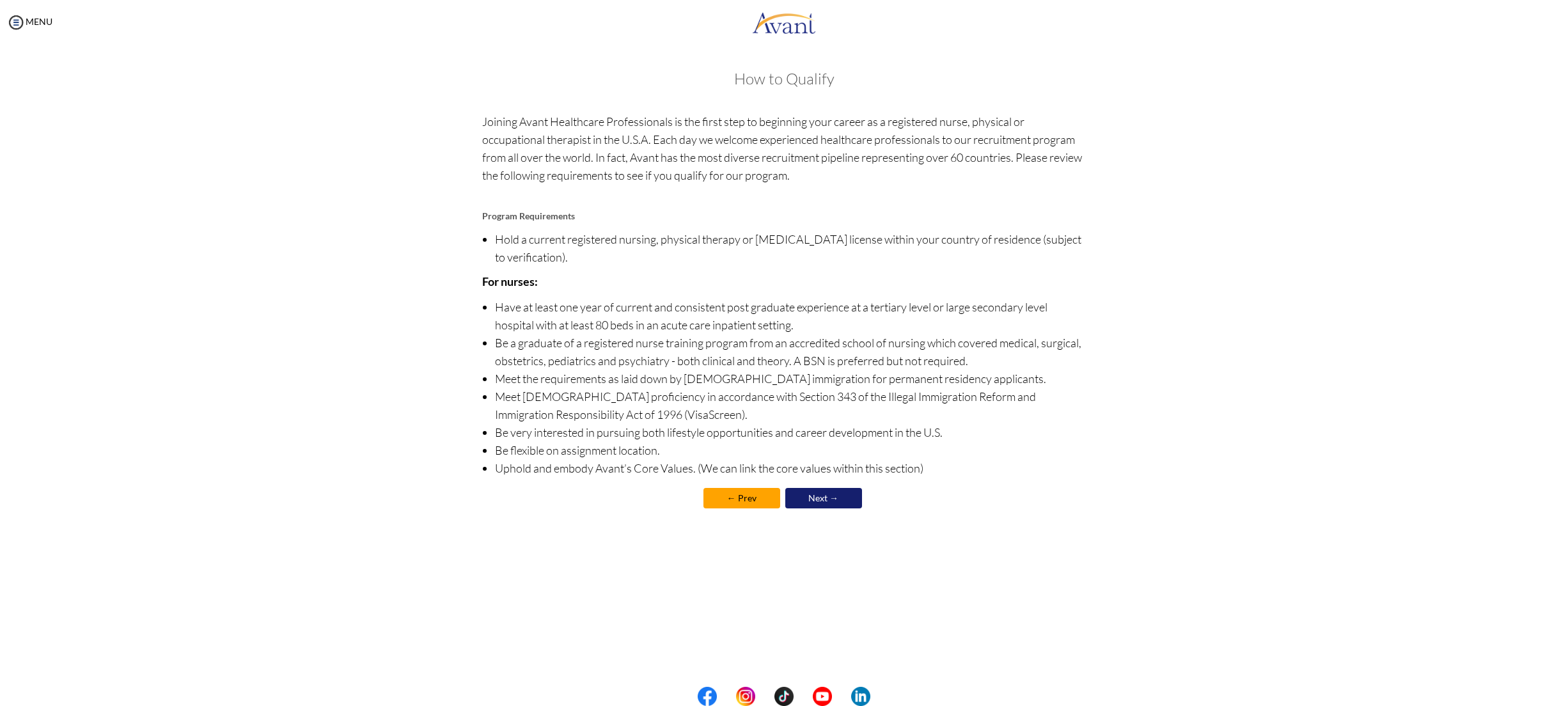
click at [826, 490] on link "Next →" at bounding box center [823, 497] width 76 height 21
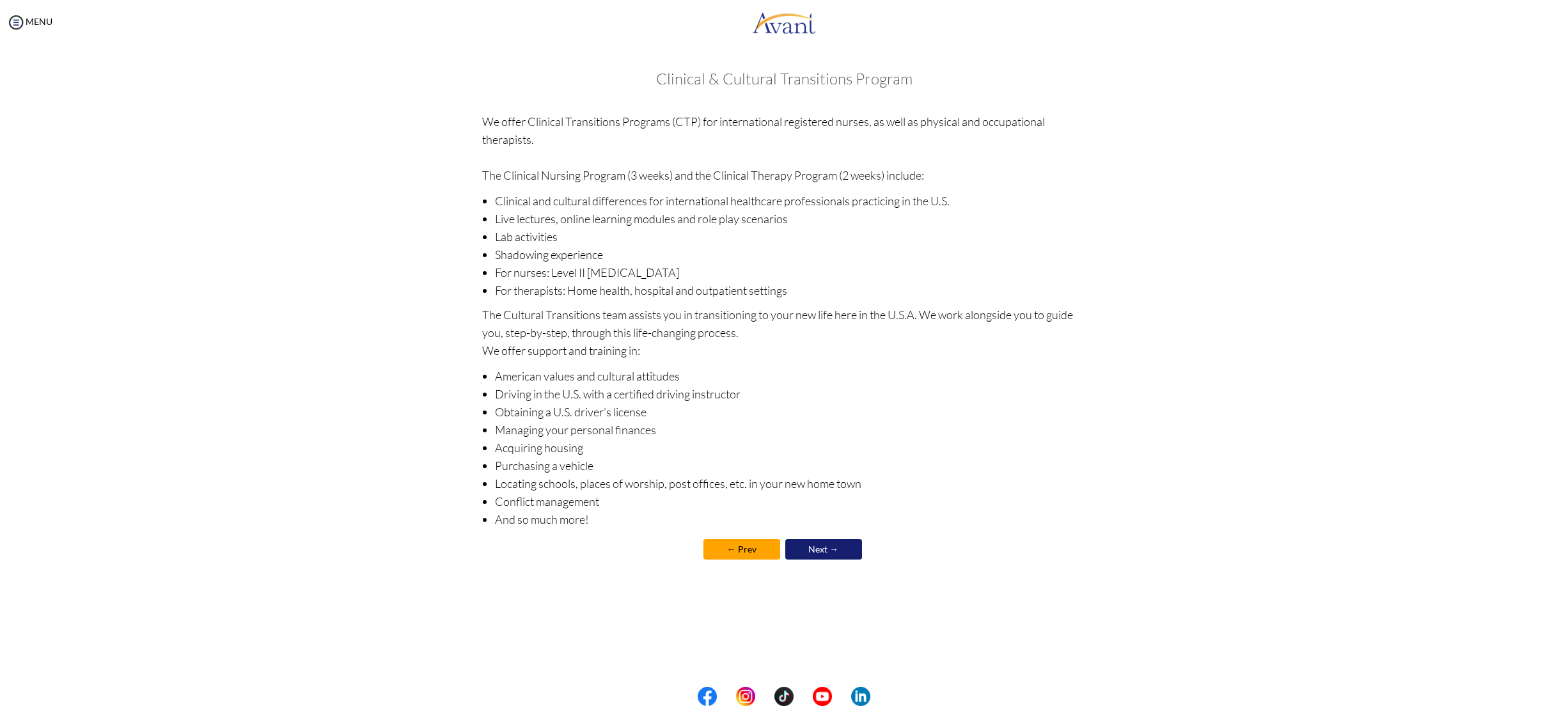
click at [826, 490] on li "Locating schools, places of worship, post offices, etc. in your new home town" at bounding box center [790, 483] width 591 height 18
click at [815, 550] on link "Next →" at bounding box center [823, 549] width 76 height 21
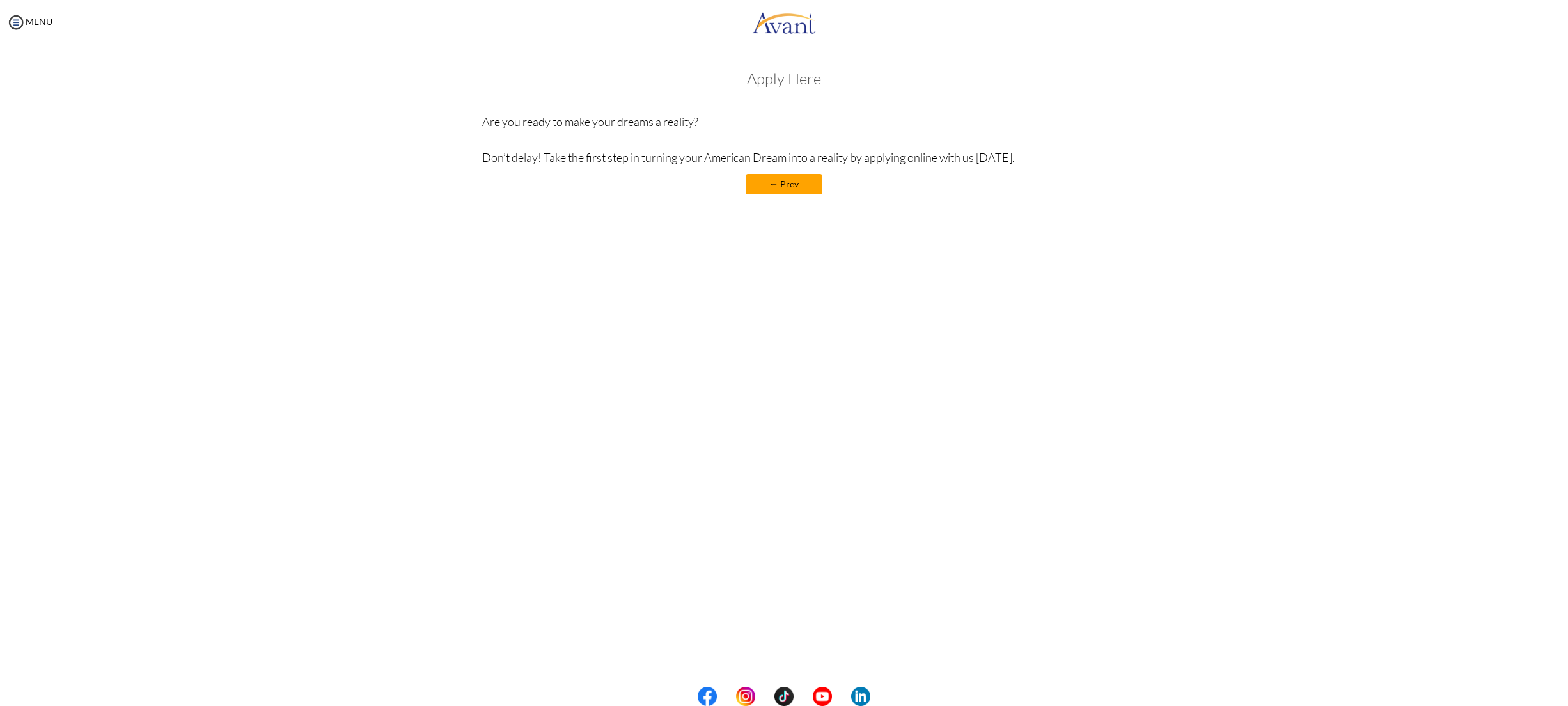
click at [787, 187] on link "← Prev" at bounding box center [784, 183] width 76 height 21
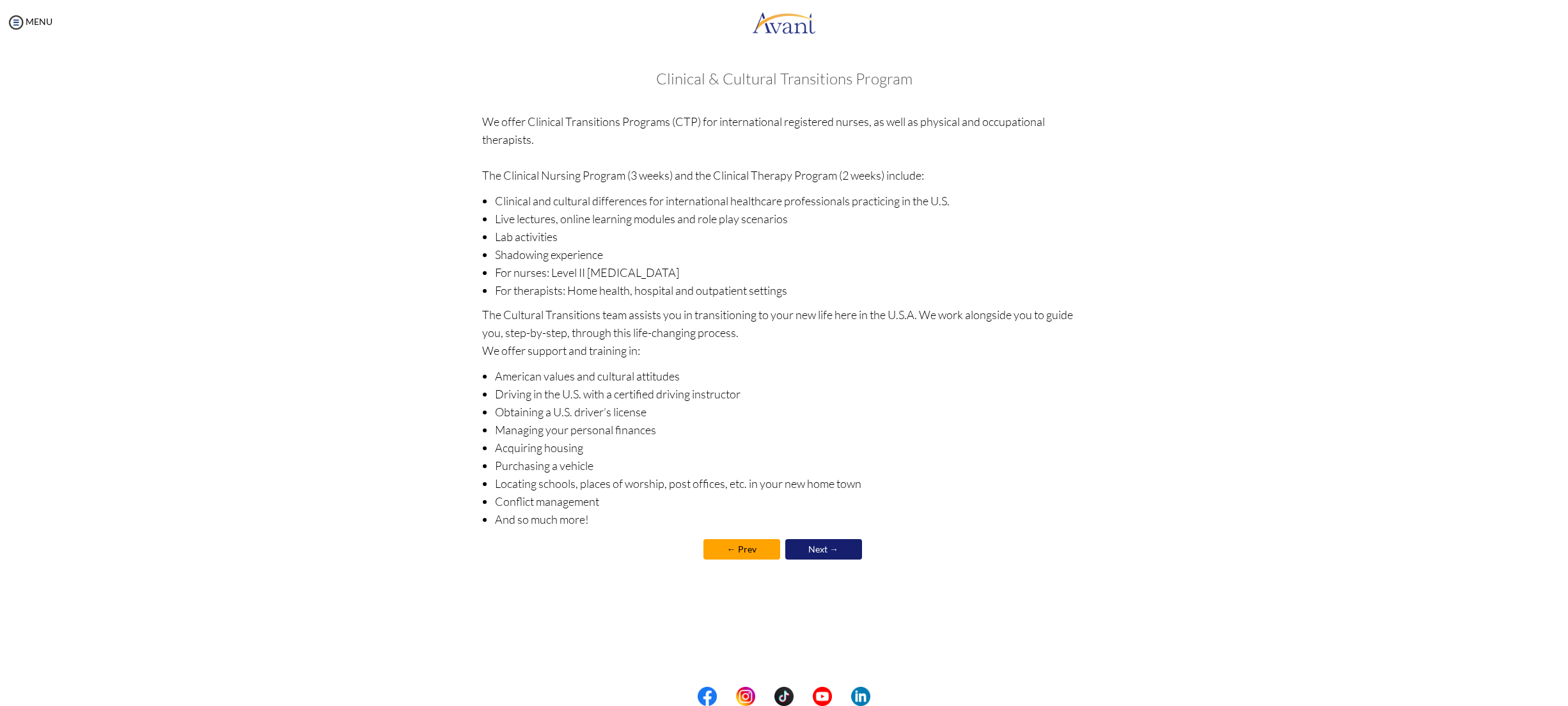
click at [823, 541] on link "Next →" at bounding box center [823, 549] width 76 height 21
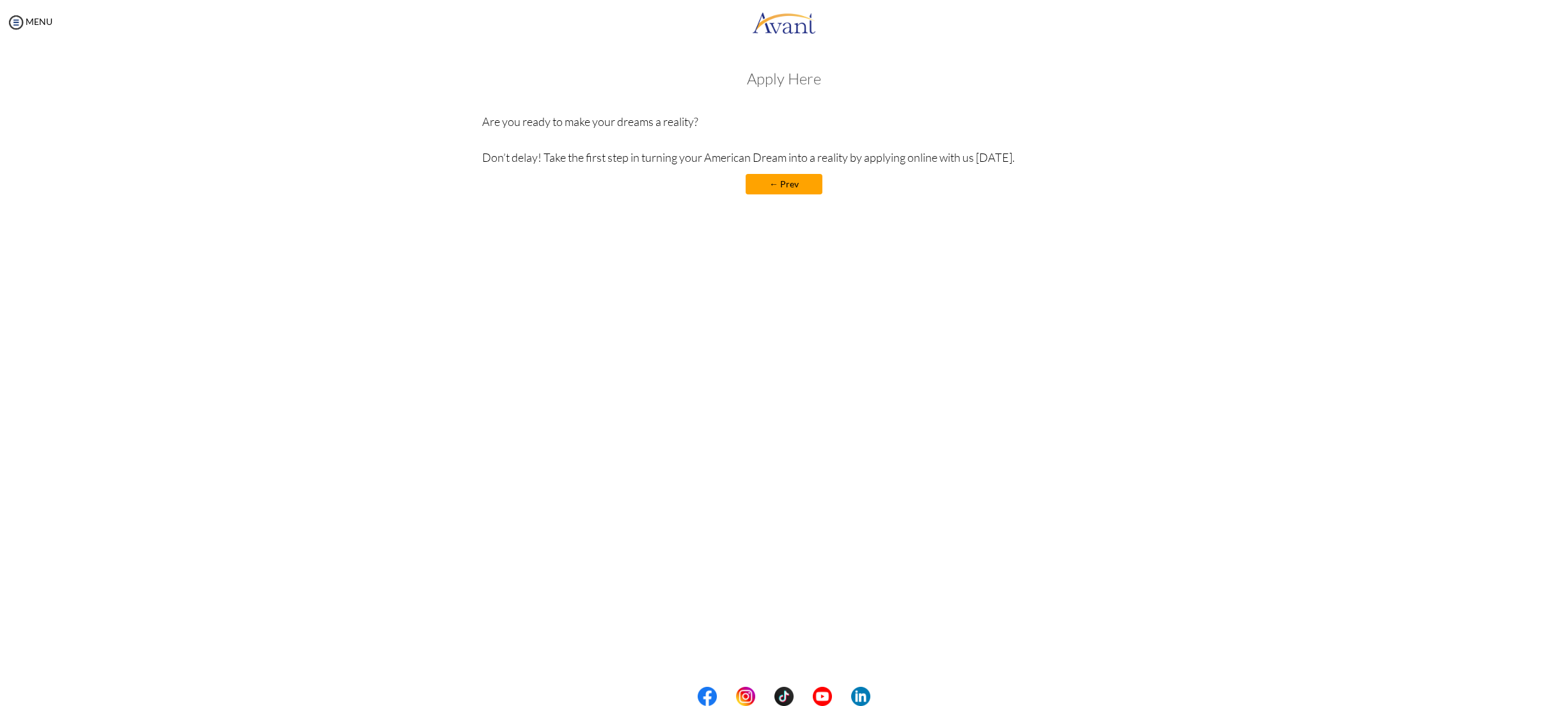
click at [789, 78] on h3 "Apply Here" at bounding box center [784, 78] width 605 height 16
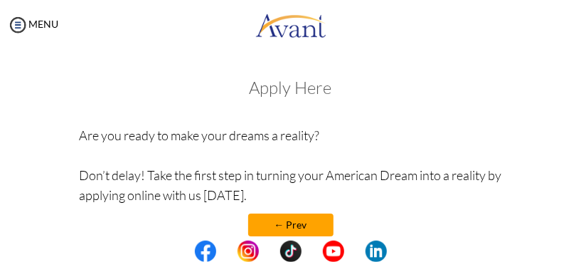
click at [284, 220] on link "← Prev" at bounding box center [290, 224] width 85 height 23
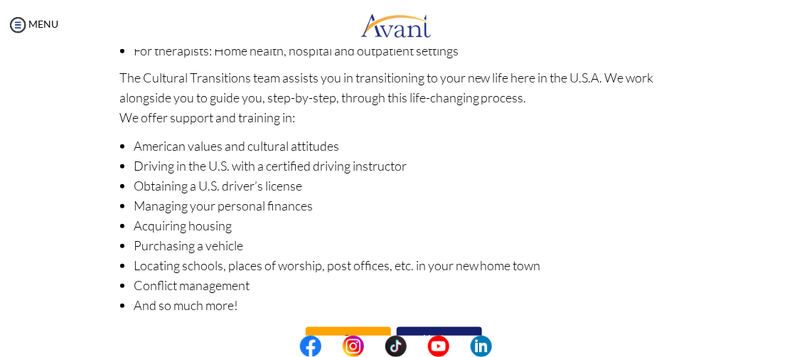
scroll to position [318, 0]
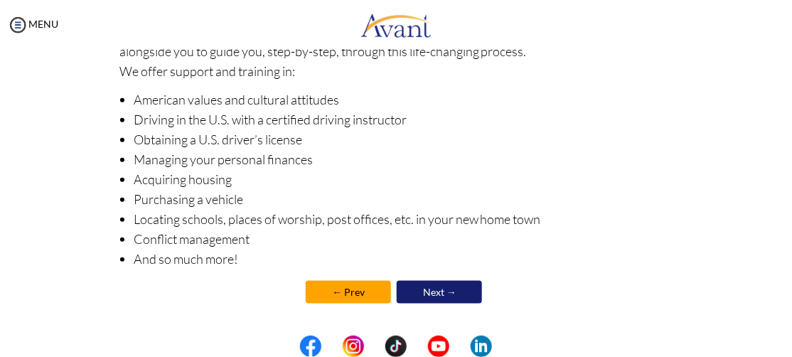
click at [461, 294] on link "Next →" at bounding box center [439, 292] width 85 height 23
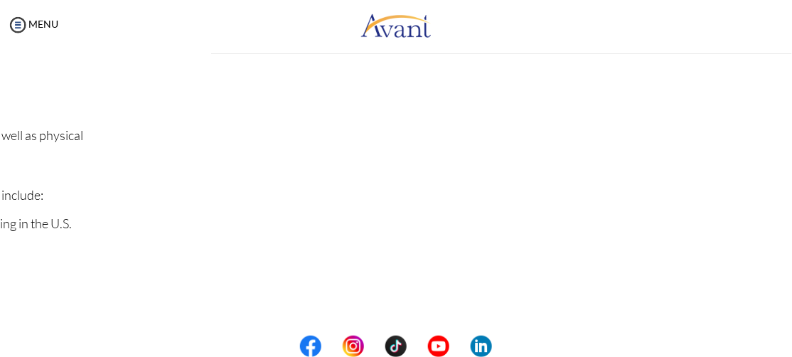
scroll to position [0, 0]
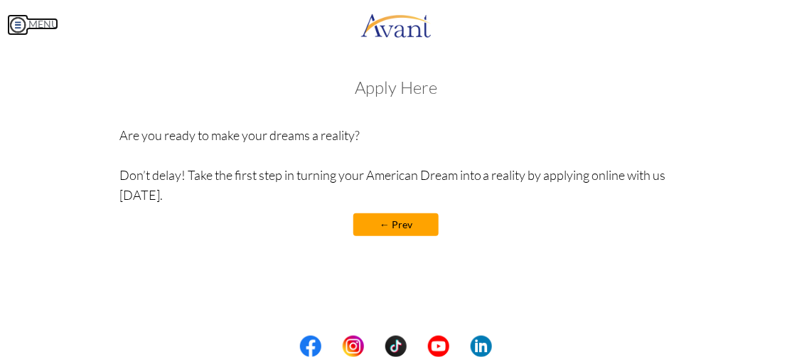
click at [18, 33] on img at bounding box center [17, 24] width 21 height 21
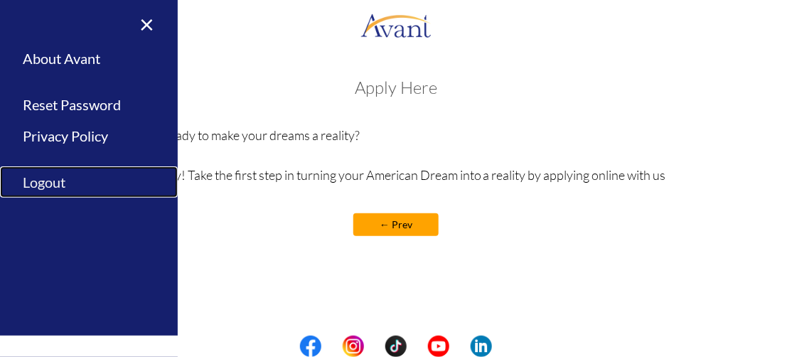
click at [55, 176] on link "Logout" at bounding box center [89, 182] width 178 height 32
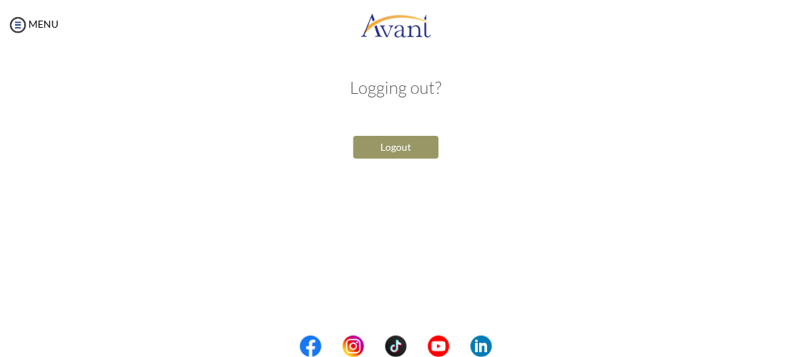
click at [390, 152] on button "Logout" at bounding box center [395, 147] width 85 height 23
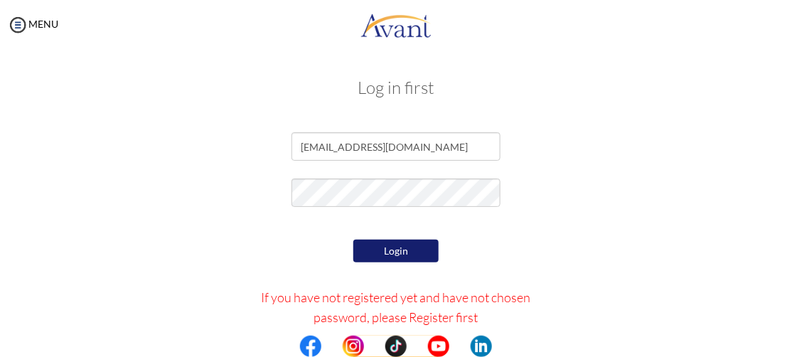
click at [402, 255] on button "Login" at bounding box center [395, 251] width 85 height 23
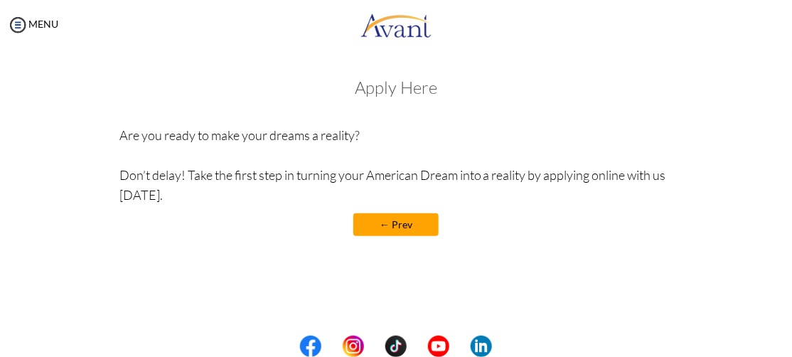
click at [387, 93] on h3 "Apply Here" at bounding box center [395, 87] width 553 height 18
click at [395, 96] on h3 "Apply Here" at bounding box center [395, 87] width 553 height 18
click at [404, 93] on h3 "Apply Here" at bounding box center [395, 87] width 553 height 18
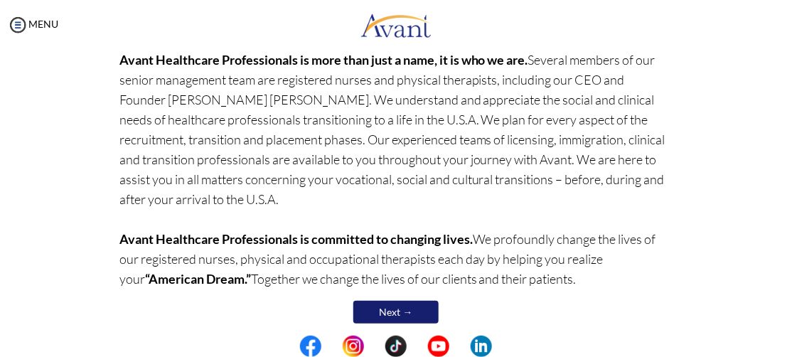
scroll to position [277, 0]
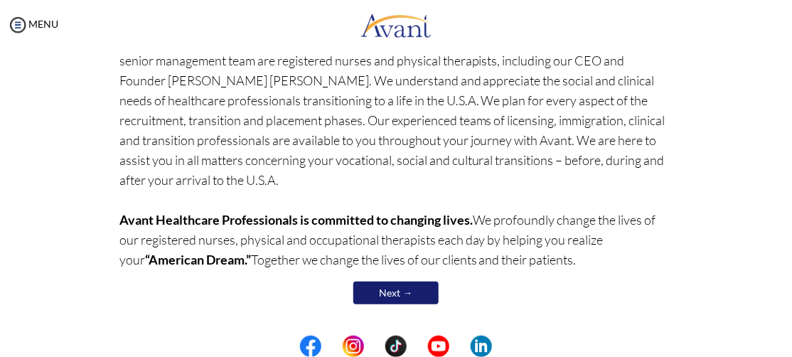
click at [399, 295] on link "Next →" at bounding box center [395, 292] width 85 height 23
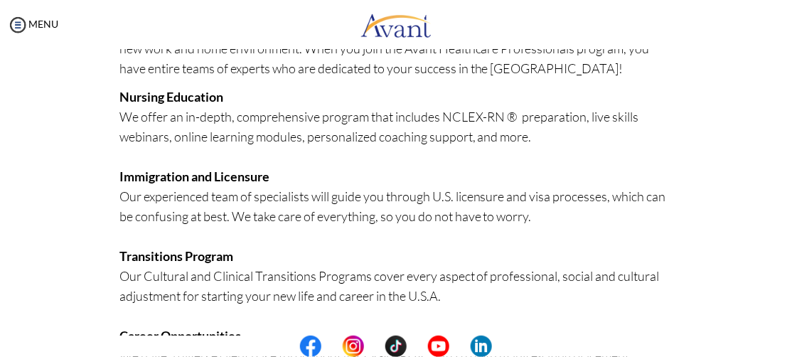
scroll to position [462, 0]
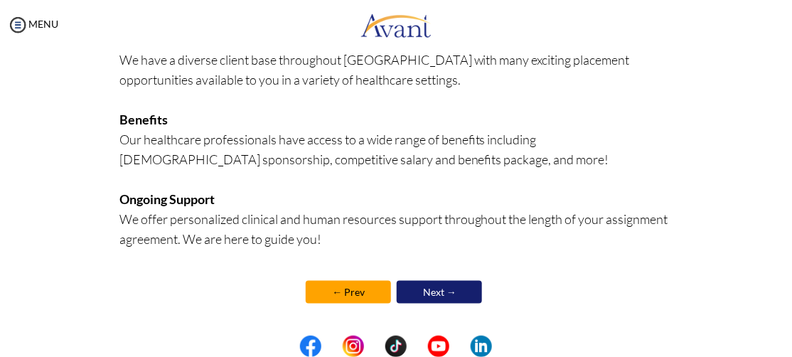
click at [436, 293] on link "Next →" at bounding box center [439, 292] width 85 height 23
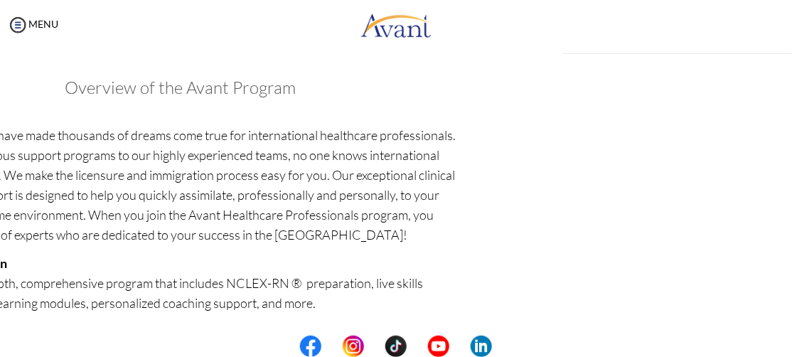
scroll to position [463, 0]
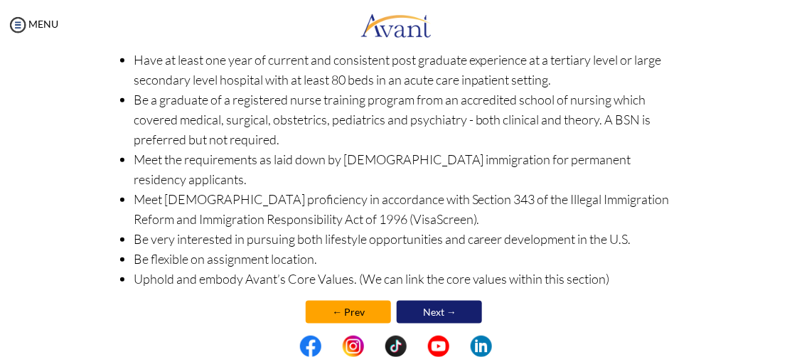
click at [451, 301] on link "Next →" at bounding box center [439, 312] width 85 height 23
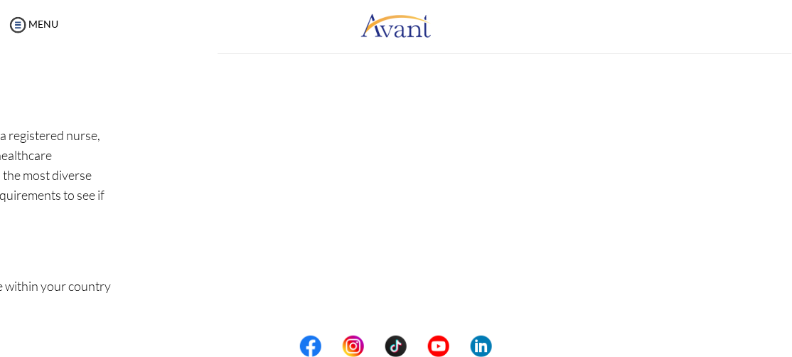
scroll to position [0, 0]
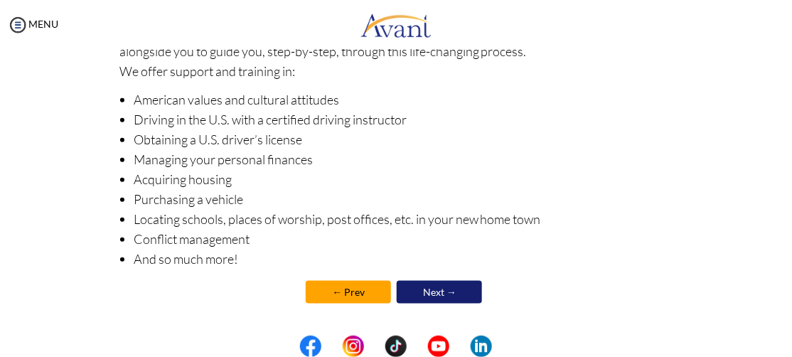
click at [451, 294] on link "Next →" at bounding box center [439, 292] width 85 height 23
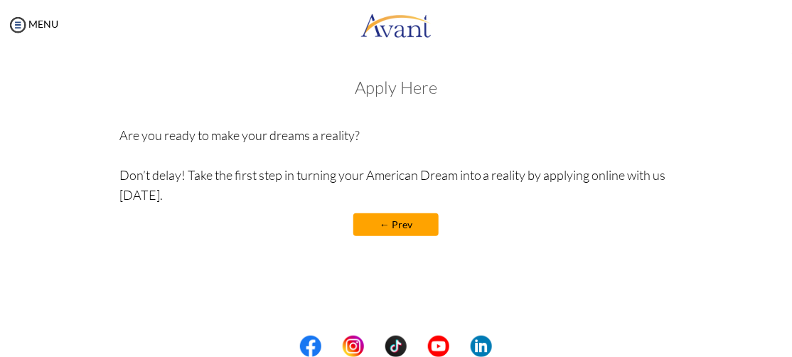
click at [397, 98] on div "Apply Here Are you ready to make your dreams a reality? Don’t delay! Take the f…" at bounding box center [395, 164] width 553 height 172
